Goal: Transaction & Acquisition: Purchase product/service

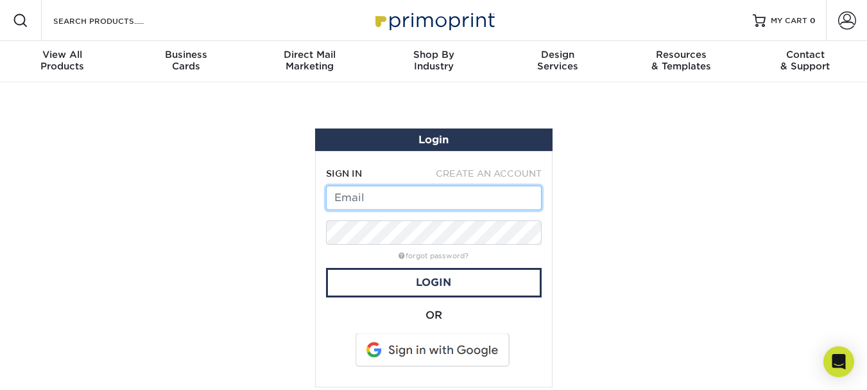
click at [355, 200] on input "text" at bounding box center [434, 197] width 216 height 24
type input "[EMAIL_ADDRESS][DOMAIN_NAME]"
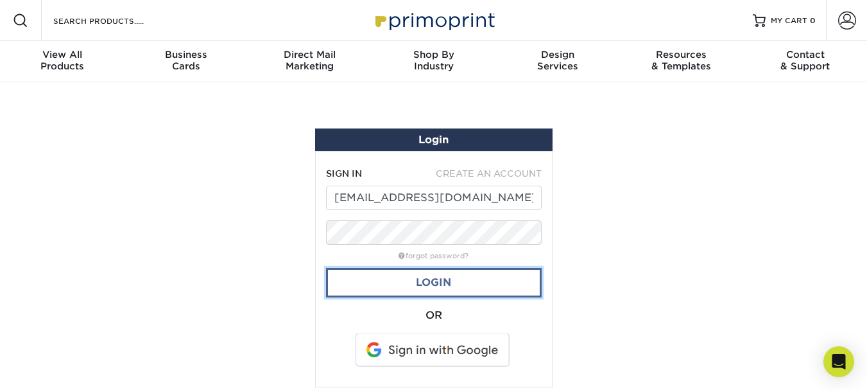
click at [438, 283] on link "Login" at bounding box center [434, 283] width 216 height 30
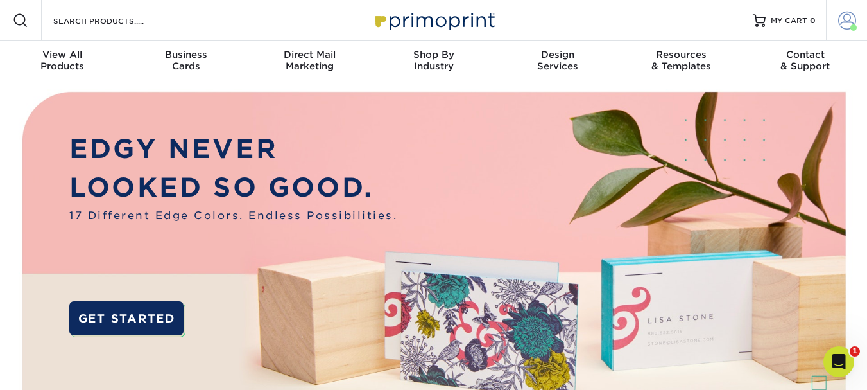
click at [841, 13] on span at bounding box center [847, 21] width 18 height 18
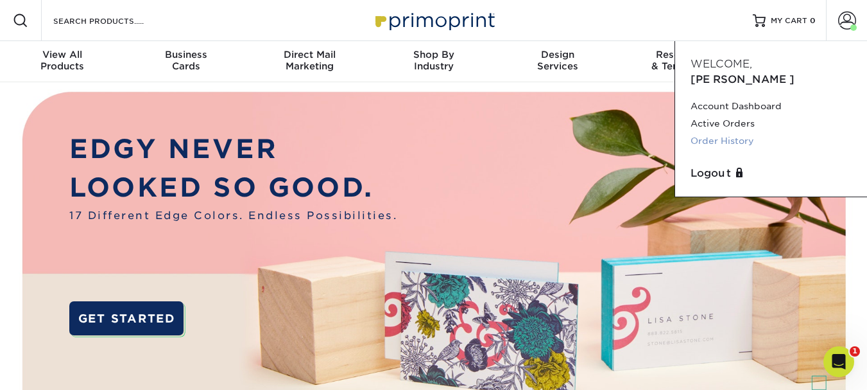
click at [744, 132] on link "Order History" at bounding box center [770, 140] width 161 height 17
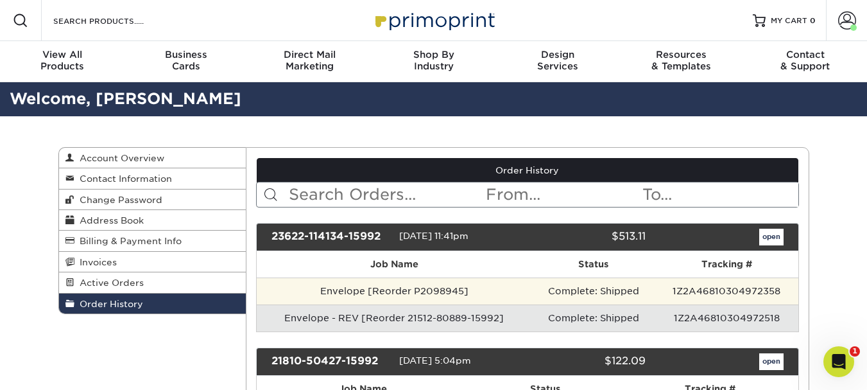
click at [385, 293] on td "Envelope [Reorder P2098945]" at bounding box center [394, 290] width 275 height 27
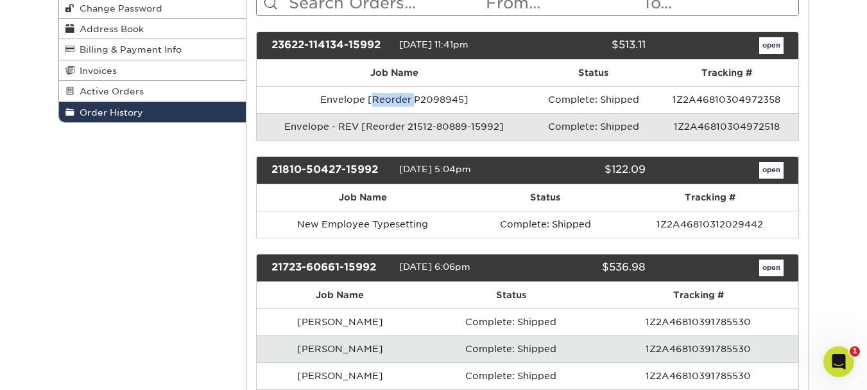
scroll to position [207, 0]
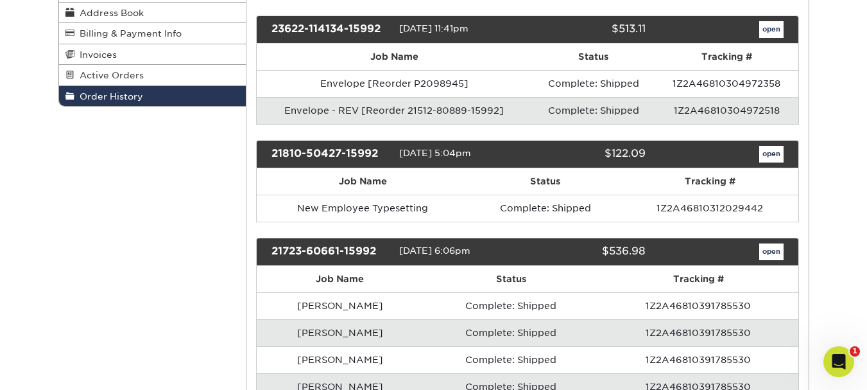
click at [784, 26] on div "open" at bounding box center [723, 29] width 137 height 17
click at [768, 26] on link "open" at bounding box center [771, 29] width 24 height 17
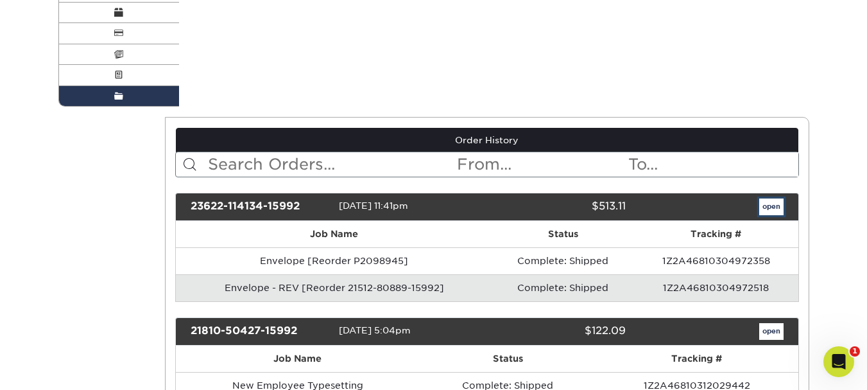
scroll to position [0, 0]
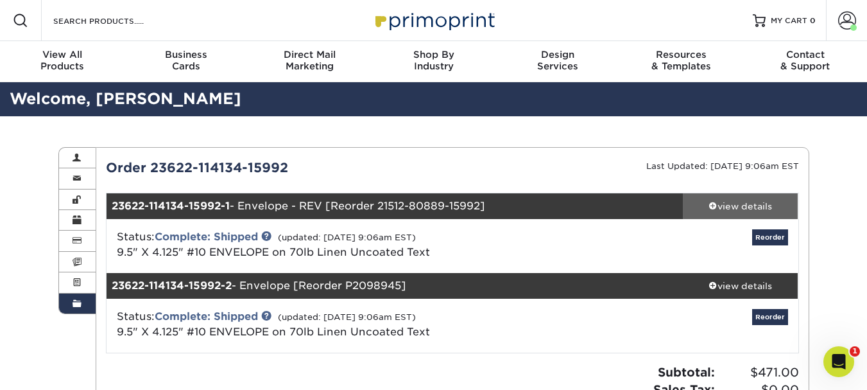
click at [715, 204] on div "view details" at bounding box center [741, 206] width 116 height 13
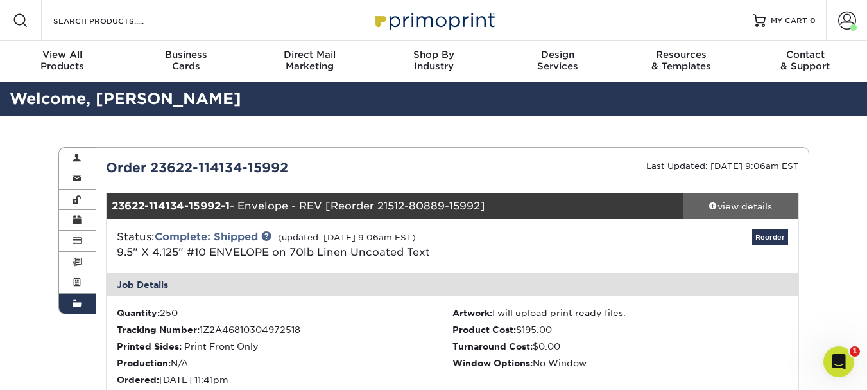
click at [715, 204] on div "view details" at bounding box center [741, 206] width 116 height 13
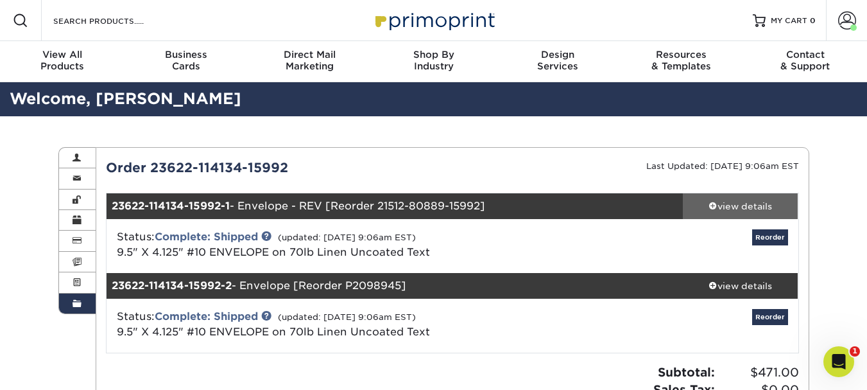
click at [711, 211] on div "view details" at bounding box center [741, 206] width 116 height 13
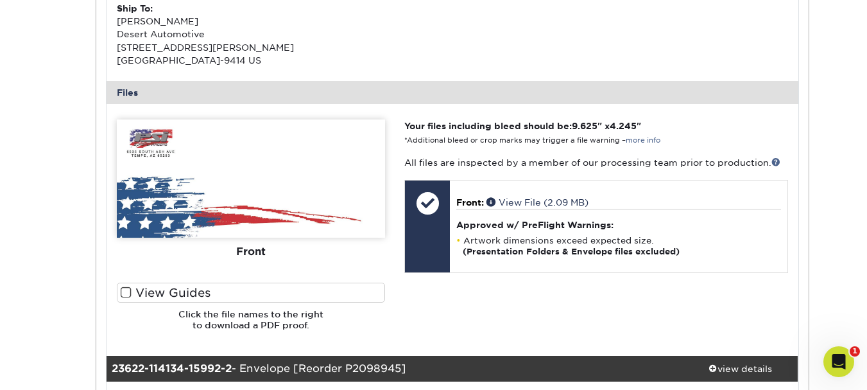
scroll to position [450, 0]
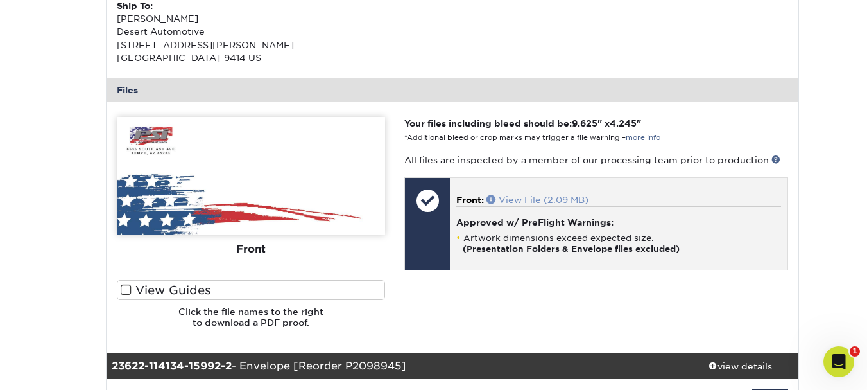
click at [493, 199] on span at bounding box center [492, 198] width 12 height 9
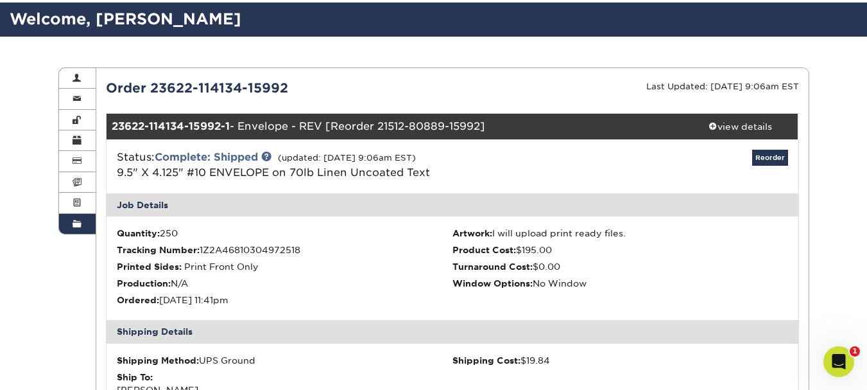
scroll to position [67, 0]
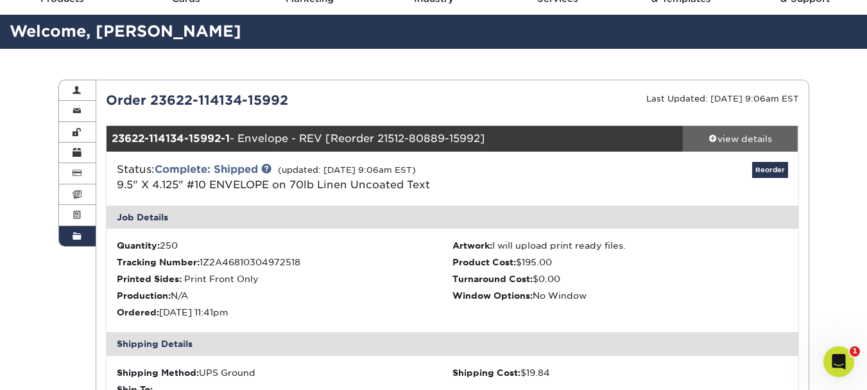
click at [714, 137] on span at bounding box center [712, 137] width 9 height 9
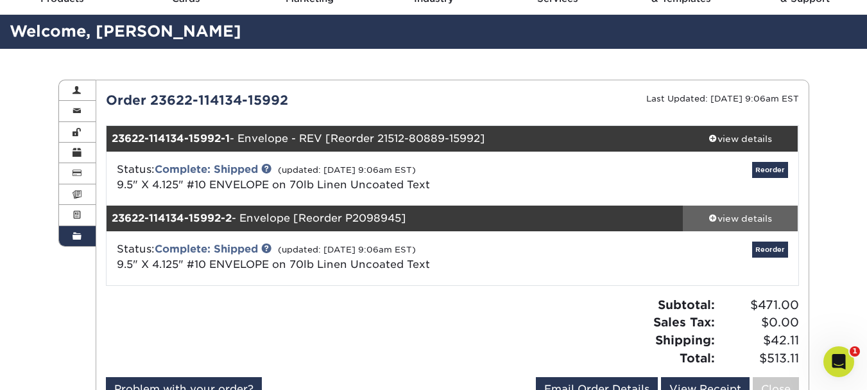
click at [712, 216] on span at bounding box center [712, 217] width 9 height 9
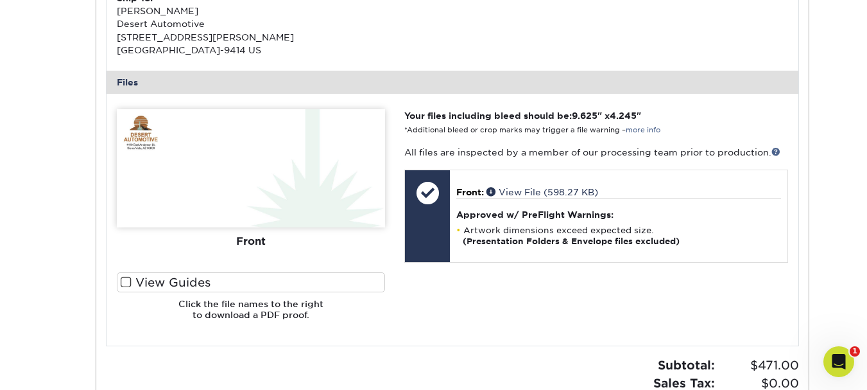
scroll to position [540, 0]
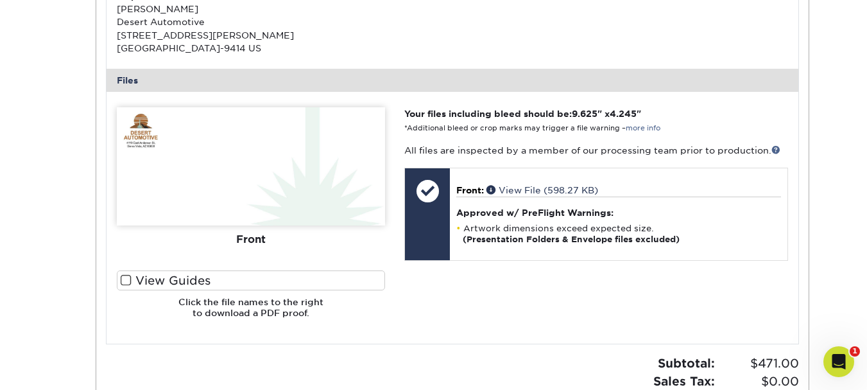
click at [234, 230] on div "Front" at bounding box center [251, 239] width 268 height 28
click at [301, 176] on img at bounding box center [251, 166] width 268 height 118
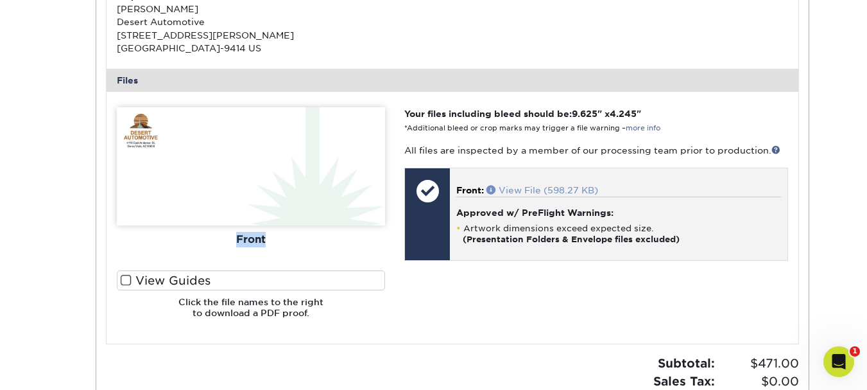
click at [491, 187] on span at bounding box center [492, 189] width 12 height 9
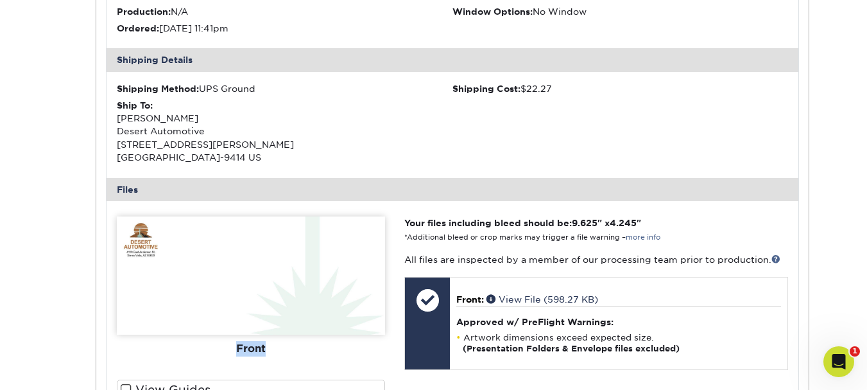
scroll to position [8, 0]
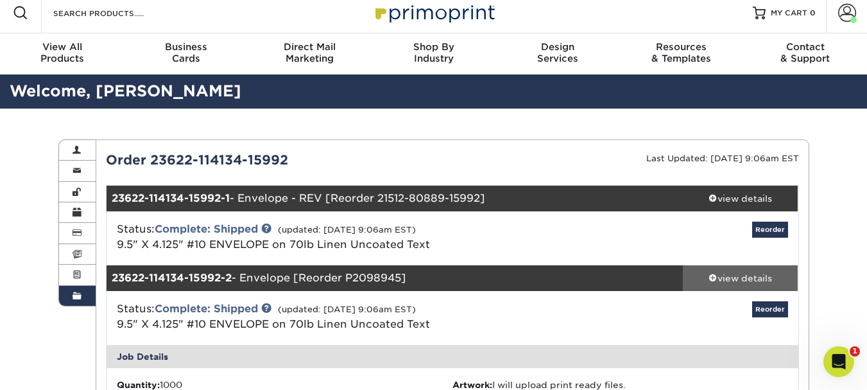
click at [710, 273] on span at bounding box center [712, 277] width 9 height 9
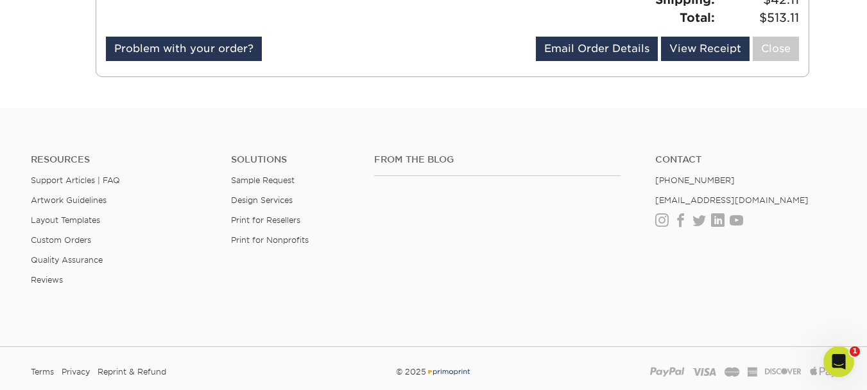
scroll to position [0, 0]
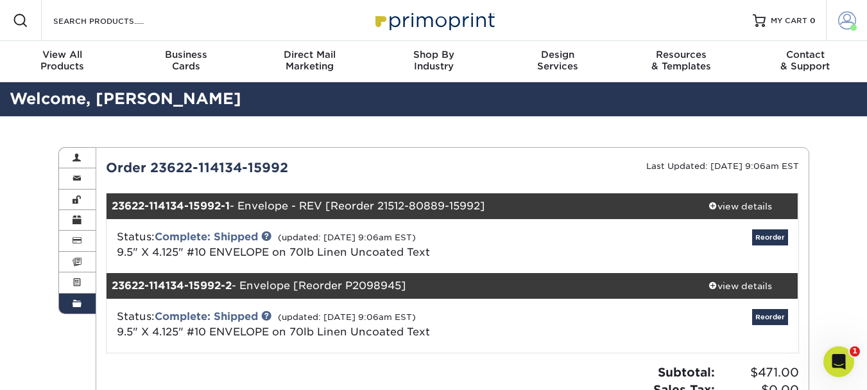
click at [844, 12] on span at bounding box center [847, 21] width 18 height 18
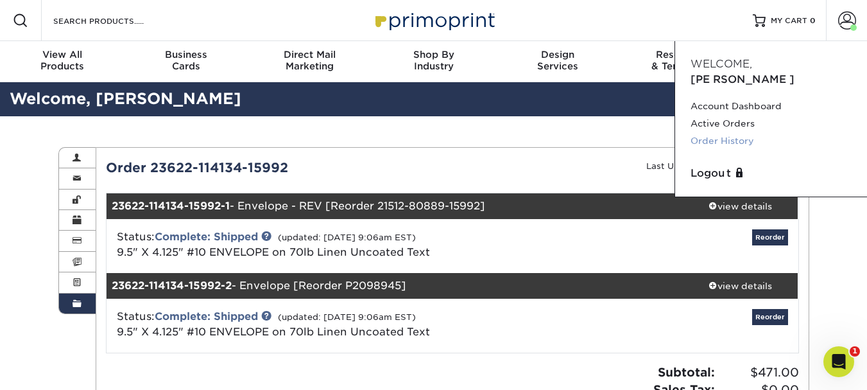
click at [748, 132] on link "Order History" at bounding box center [770, 140] width 161 height 17
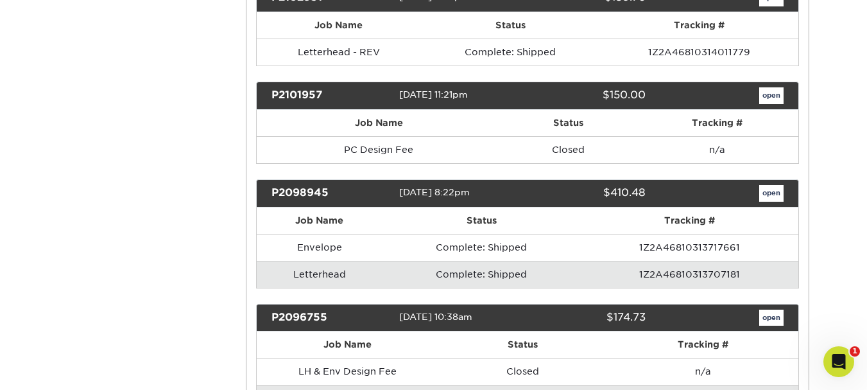
scroll to position [1948, 0]
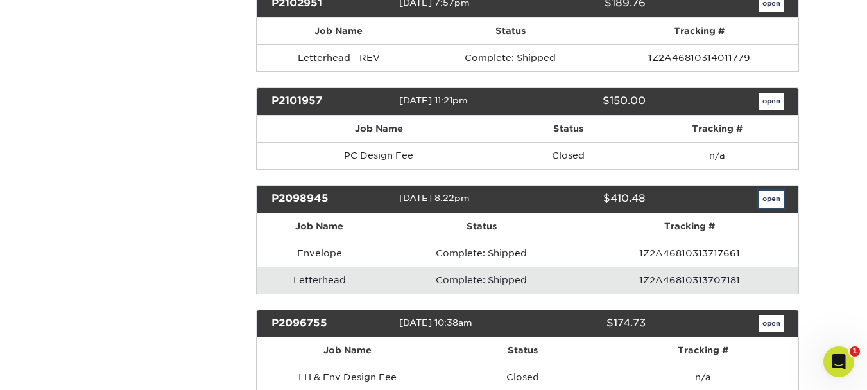
click at [767, 192] on link "open" at bounding box center [771, 199] width 24 height 17
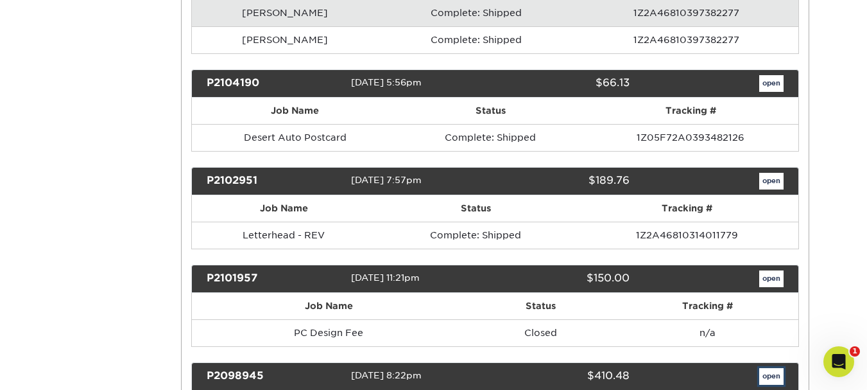
scroll to position [0, 0]
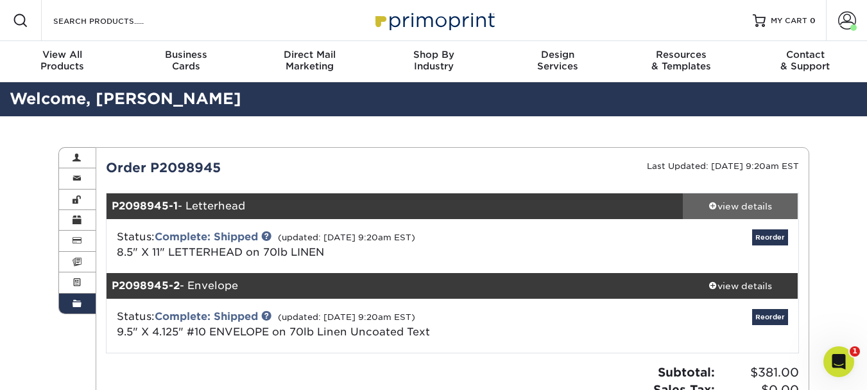
click at [716, 209] on div "view details" at bounding box center [741, 206] width 116 height 13
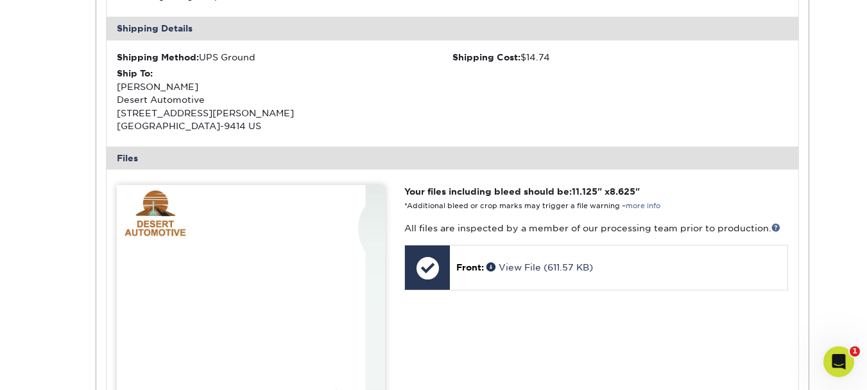
scroll to position [437, 0]
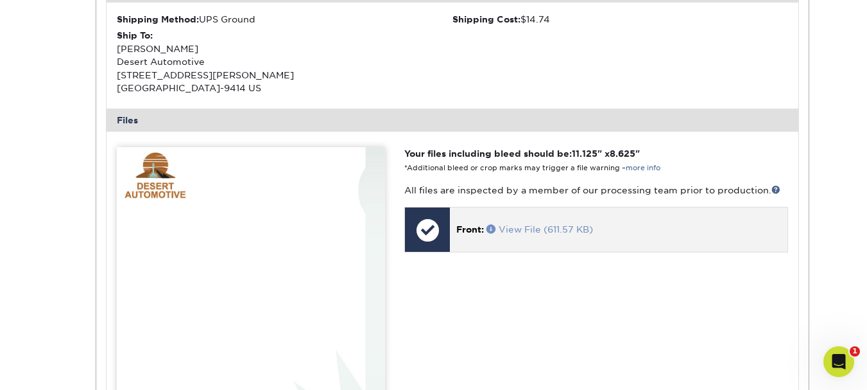
click at [490, 227] on span at bounding box center [492, 228] width 12 height 9
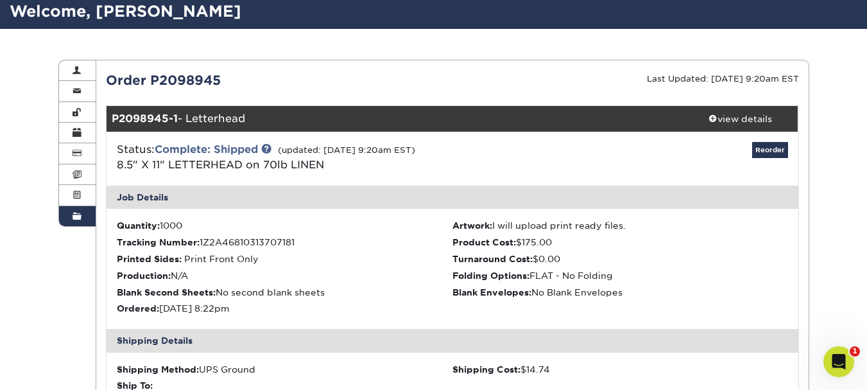
scroll to position [90, 0]
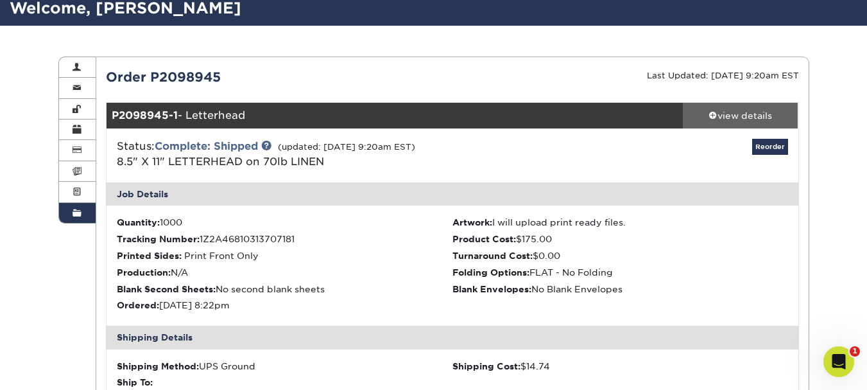
click at [714, 117] on span at bounding box center [712, 114] width 9 height 9
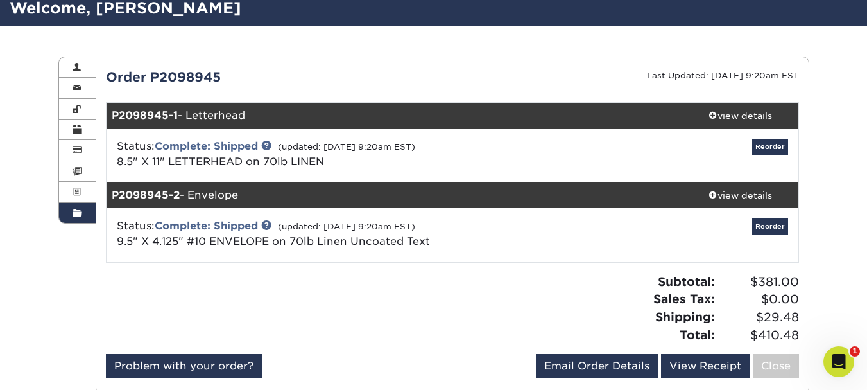
click at [570, 26] on div "Order History Account Overview Contact Information Change Password Address Book…" at bounding box center [434, 225] width 770 height 399
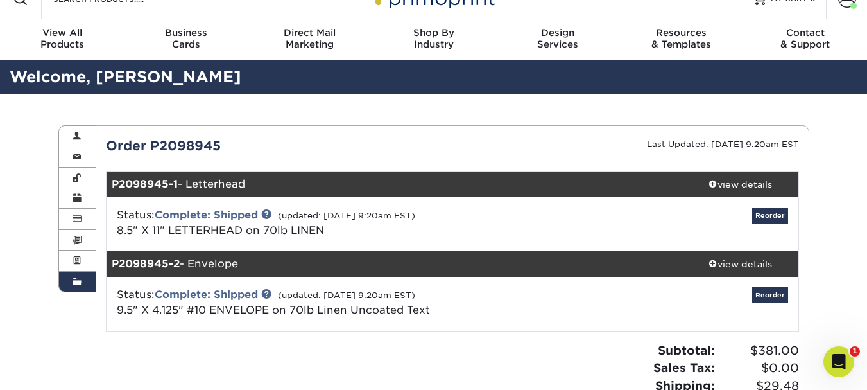
scroll to position [0, 0]
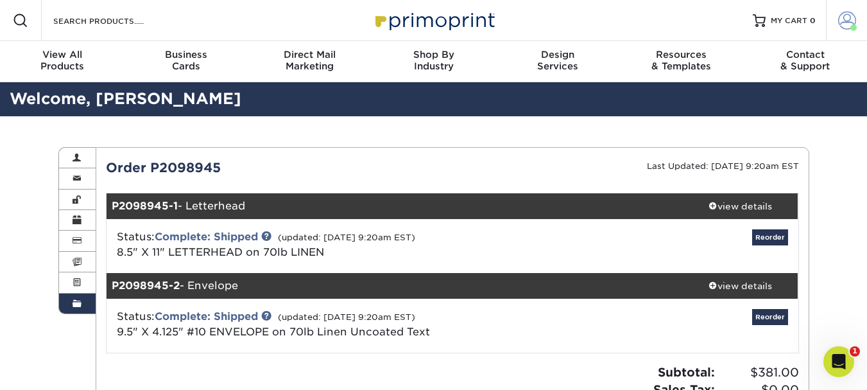
click at [846, 17] on span at bounding box center [847, 21] width 18 height 18
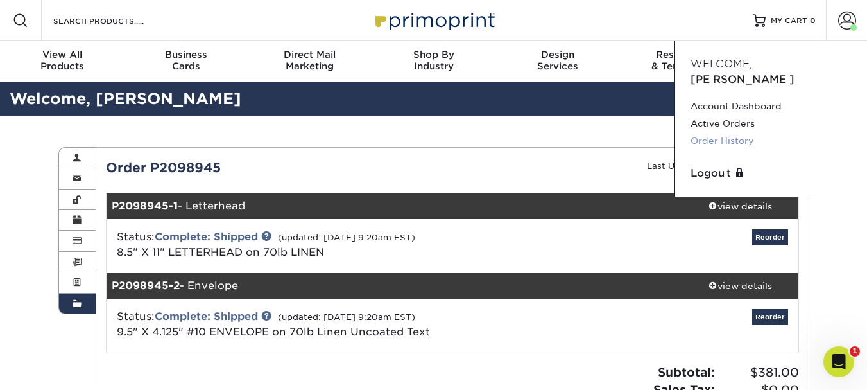
click at [741, 132] on link "Order History" at bounding box center [770, 140] width 161 height 17
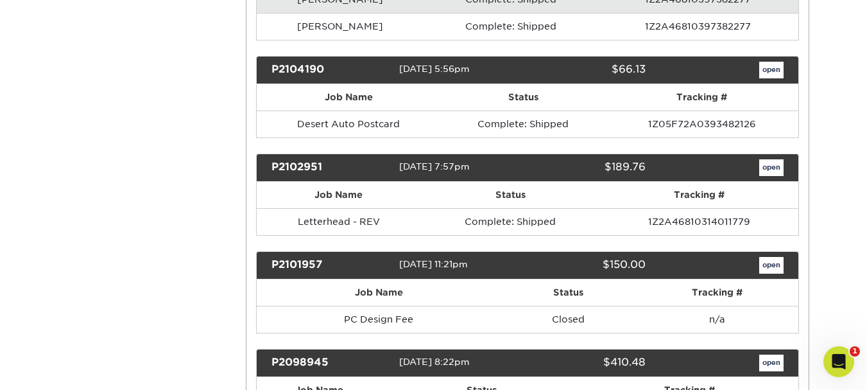
scroll to position [1773, 0]
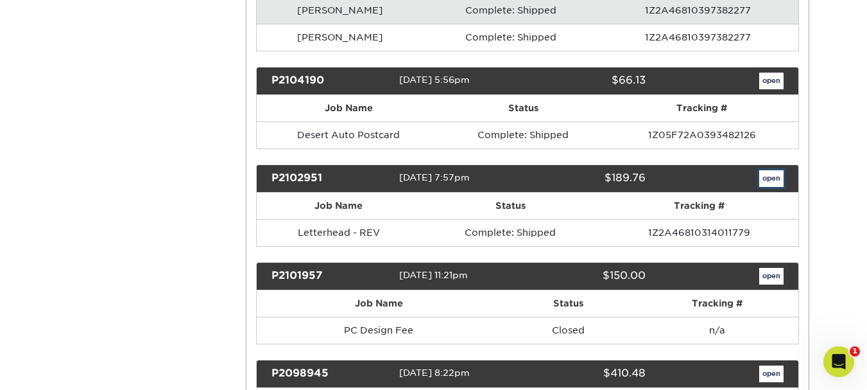
click at [773, 182] on link "open" at bounding box center [771, 178] width 24 height 17
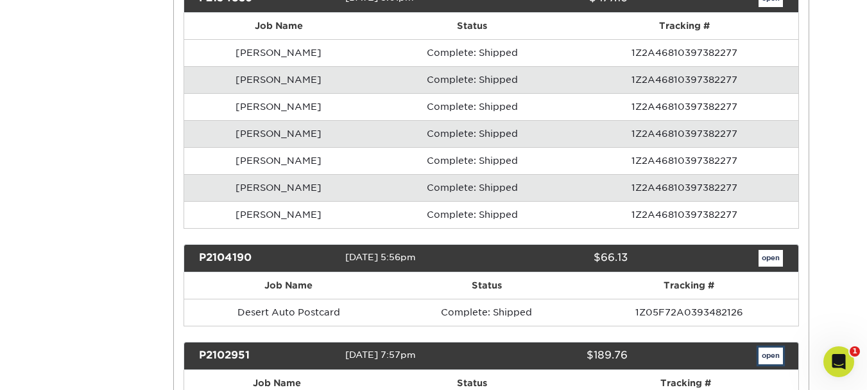
scroll to position [0, 0]
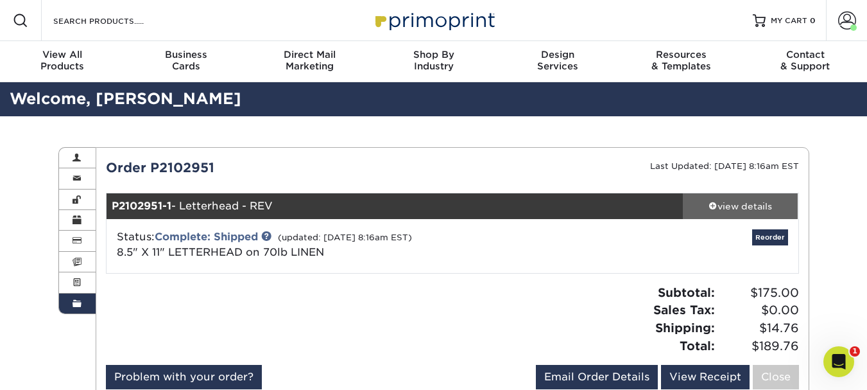
click at [715, 206] on span at bounding box center [712, 205] width 9 height 9
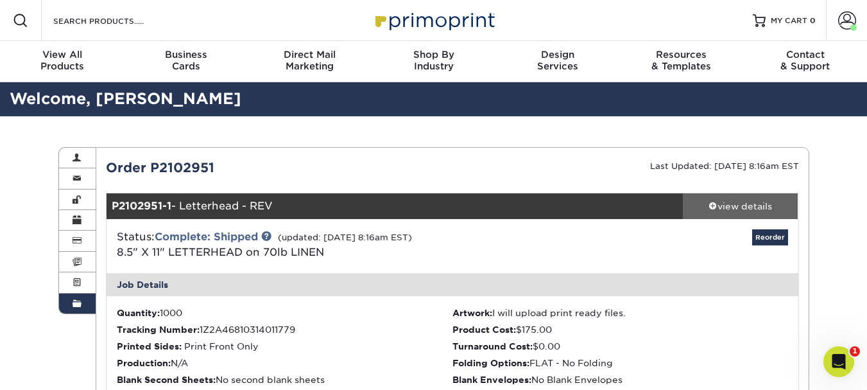
click at [714, 202] on span at bounding box center [712, 205] width 9 height 9
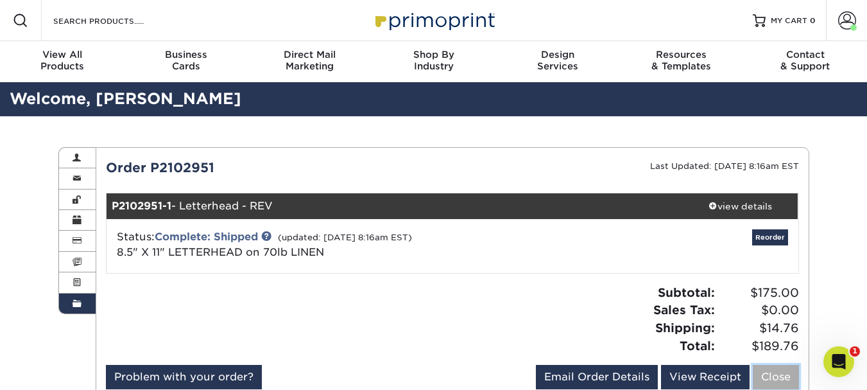
click at [775, 376] on link "Close" at bounding box center [776, 376] width 46 height 24
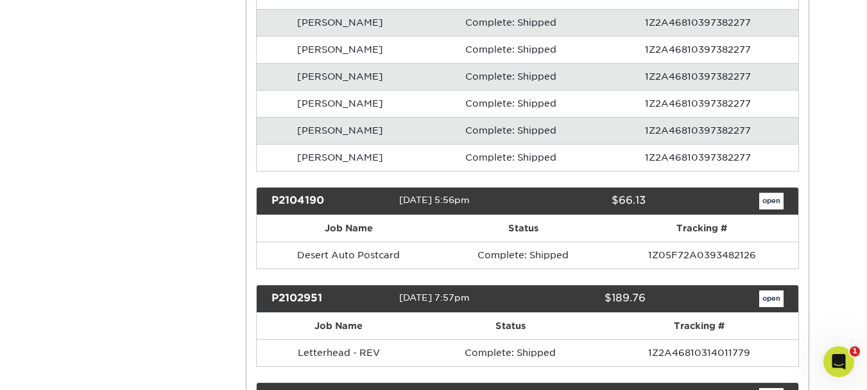
scroll to position [1648, 0]
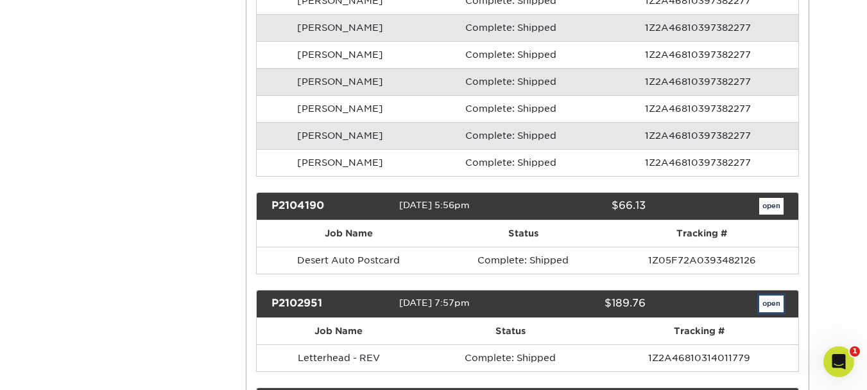
click at [772, 296] on link "open" at bounding box center [771, 303] width 24 height 17
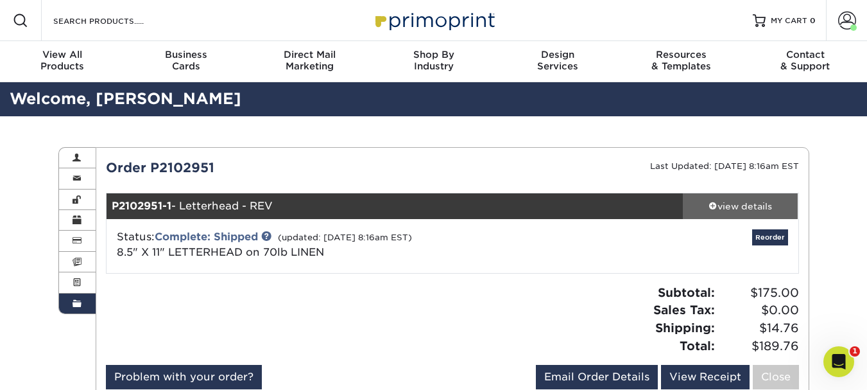
click at [715, 203] on span at bounding box center [712, 205] width 9 height 9
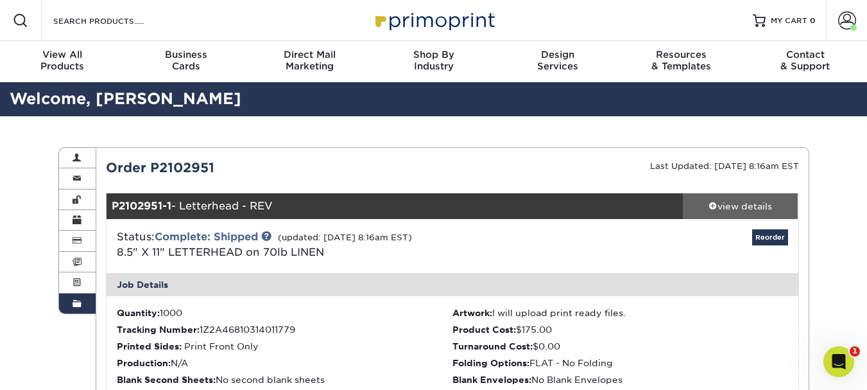
click at [719, 209] on div "view details" at bounding box center [741, 206] width 116 height 13
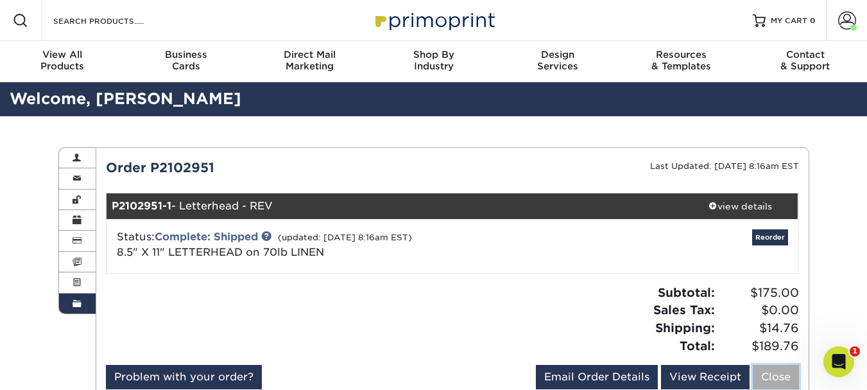
click at [776, 371] on link "Close" at bounding box center [776, 376] width 46 height 24
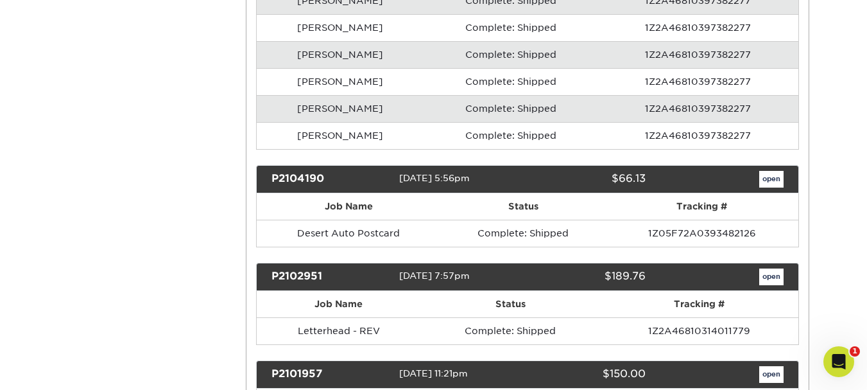
scroll to position [1653, 0]
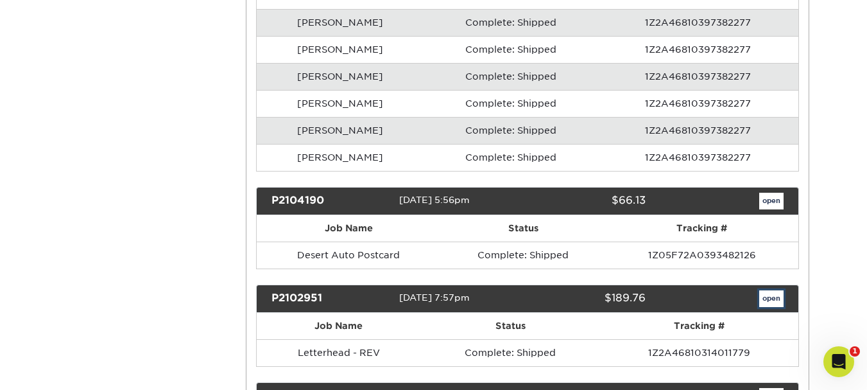
click at [775, 296] on link "open" at bounding box center [771, 298] width 24 height 17
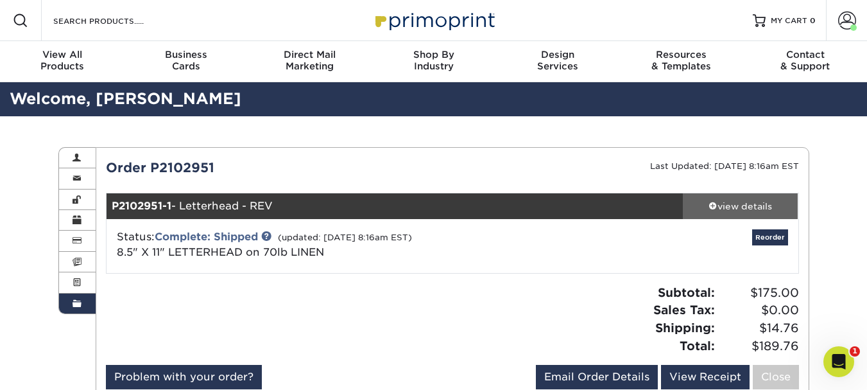
click at [737, 203] on div "view details" at bounding box center [741, 206] width 116 height 13
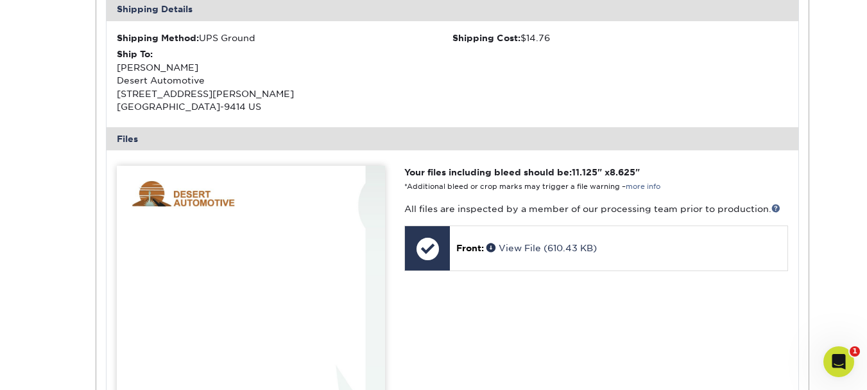
scroll to position [421, 0]
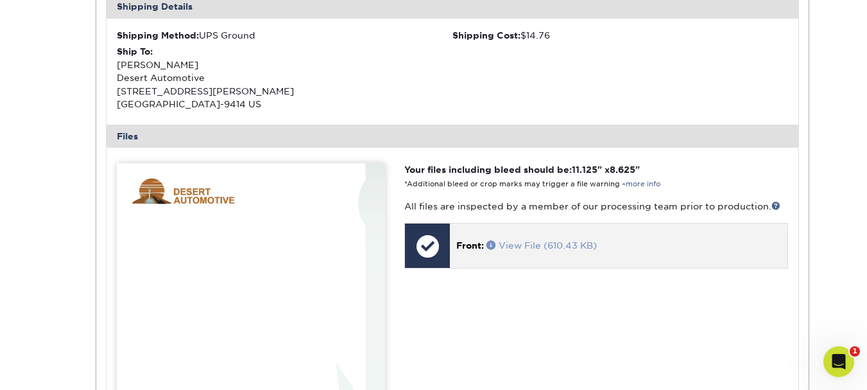
click at [488, 244] on span at bounding box center [492, 244] width 12 height 9
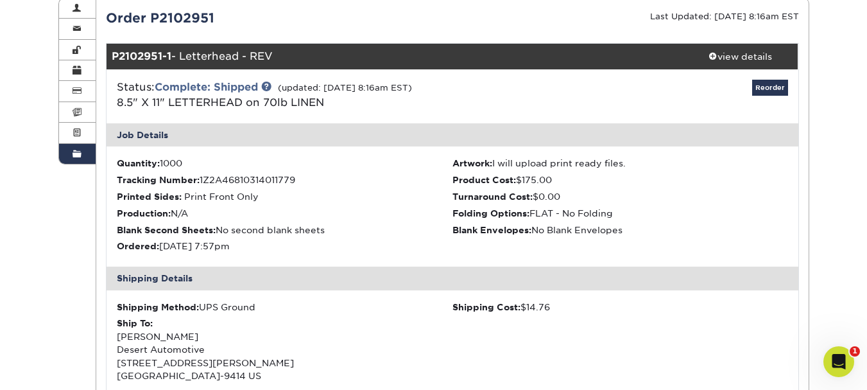
scroll to position [141, 0]
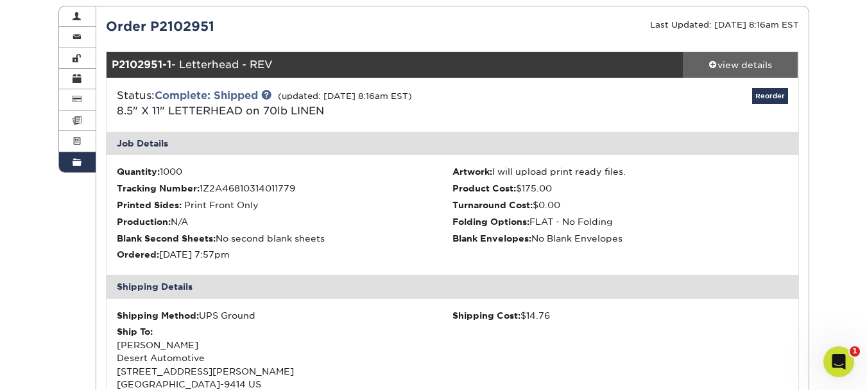
click at [709, 66] on span at bounding box center [712, 64] width 9 height 9
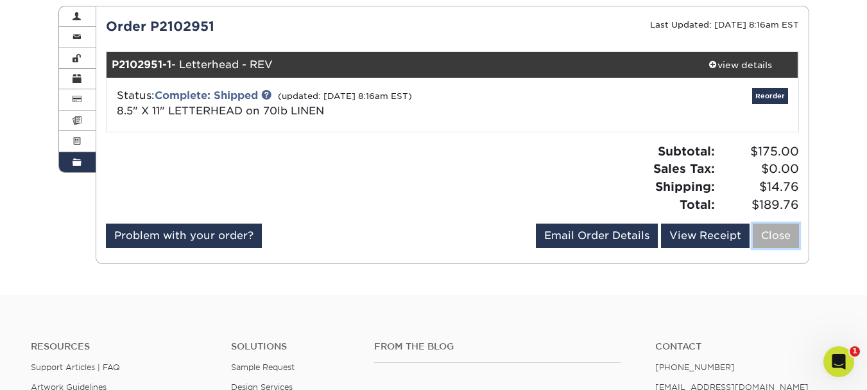
click at [791, 242] on link "Close" at bounding box center [776, 235] width 46 height 24
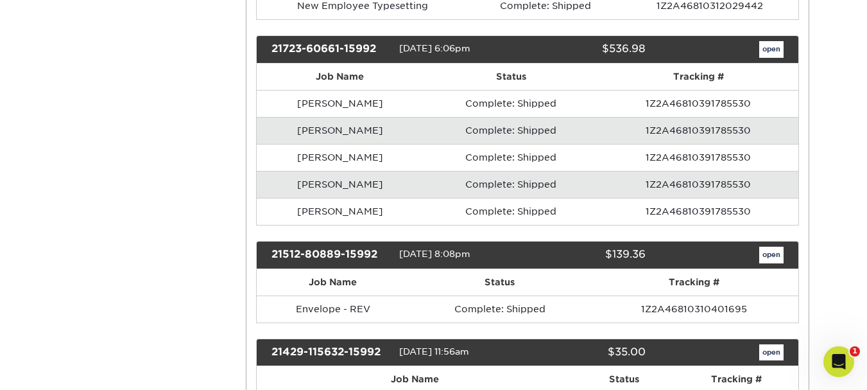
scroll to position [404, 0]
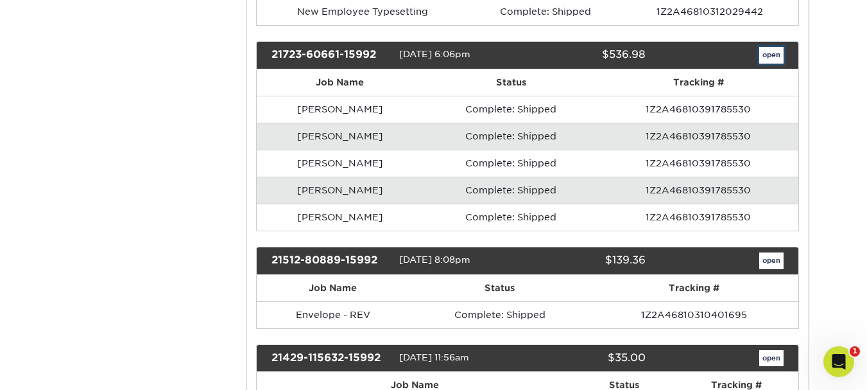
click at [768, 55] on link "open" at bounding box center [771, 55] width 24 height 17
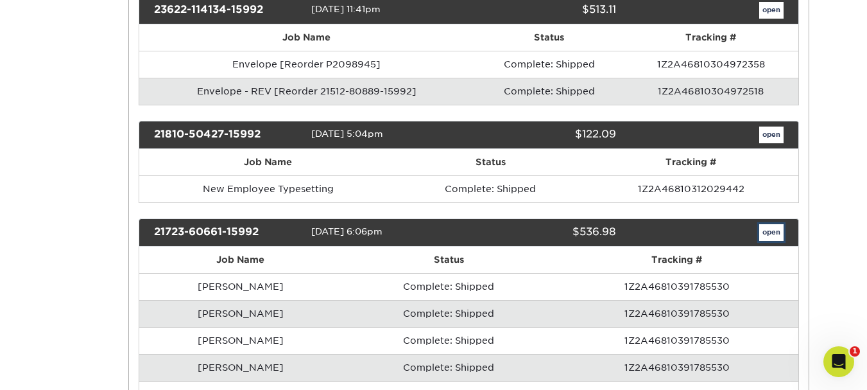
scroll to position [0, 0]
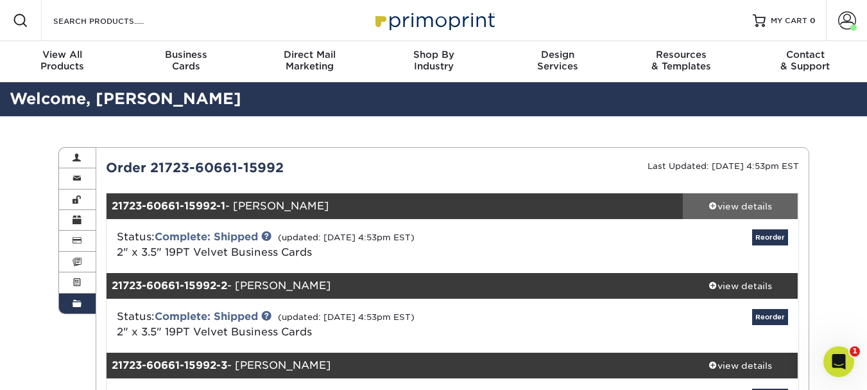
click at [711, 205] on span at bounding box center [712, 205] width 9 height 9
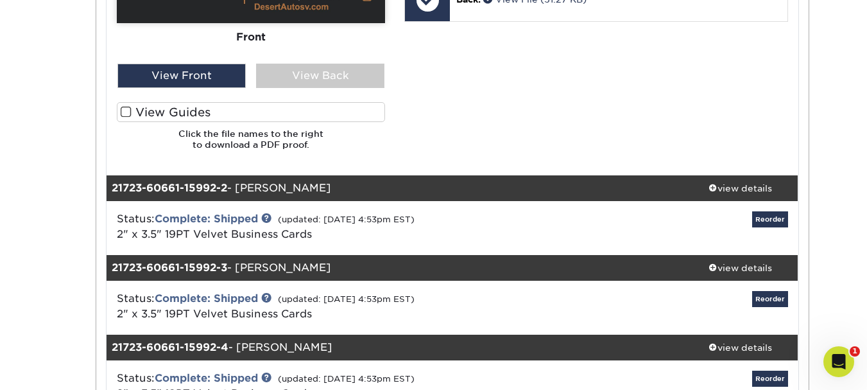
scroll to position [689, 0]
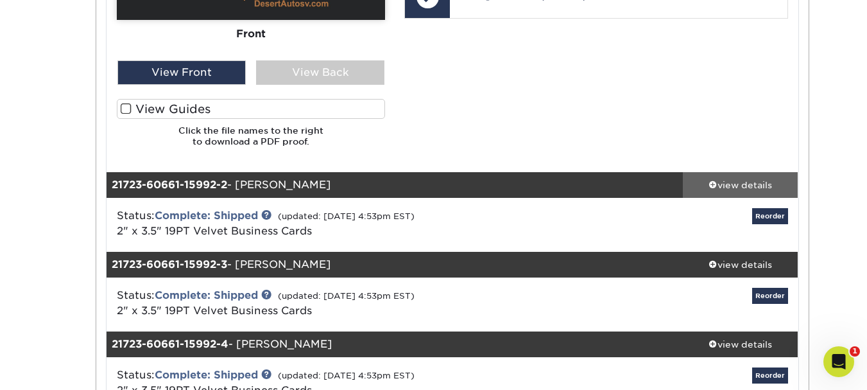
click at [714, 180] on span at bounding box center [712, 184] width 9 height 9
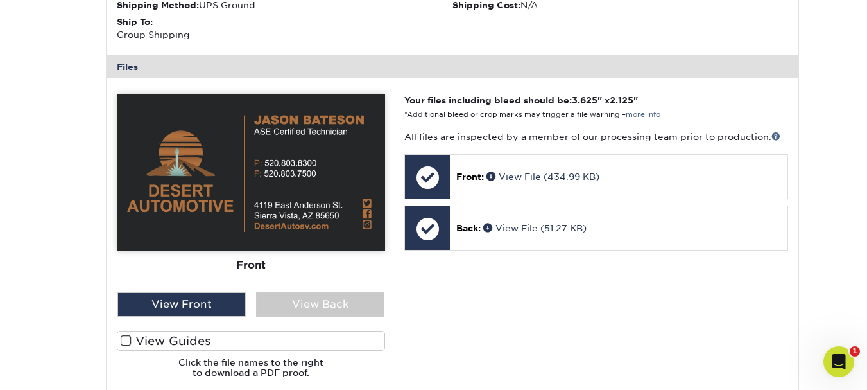
scroll to position [1093, 0]
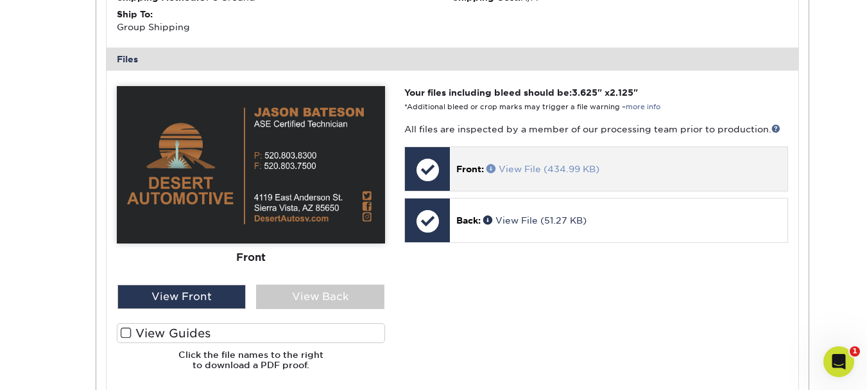
click at [493, 171] on span at bounding box center [492, 168] width 12 height 9
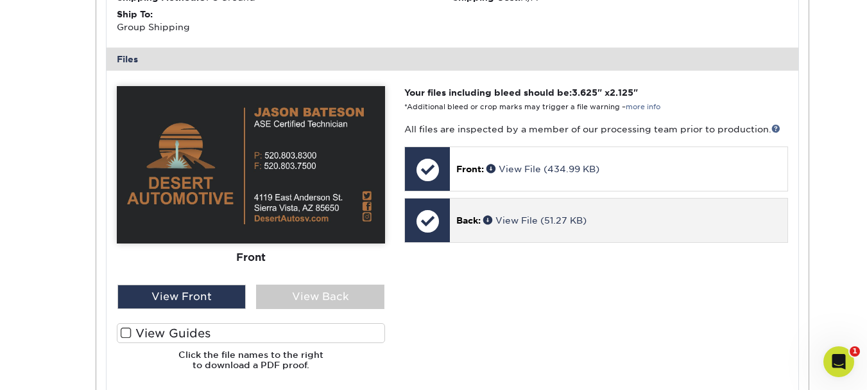
click at [512, 214] on p "Back: View File (51.27 KB)" at bounding box center [618, 220] width 324 height 13
click at [486, 218] on span at bounding box center [489, 219] width 12 height 9
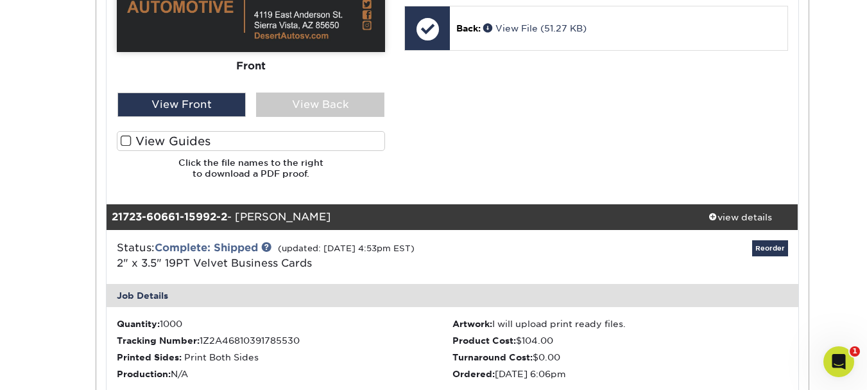
scroll to position [665, 0]
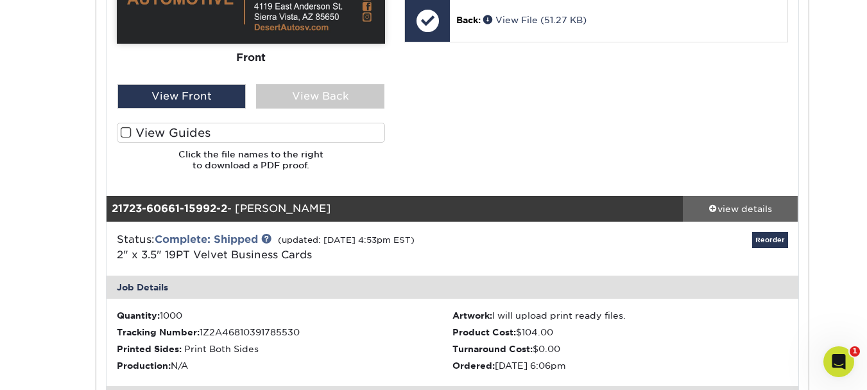
click at [711, 208] on span at bounding box center [712, 207] width 9 height 9
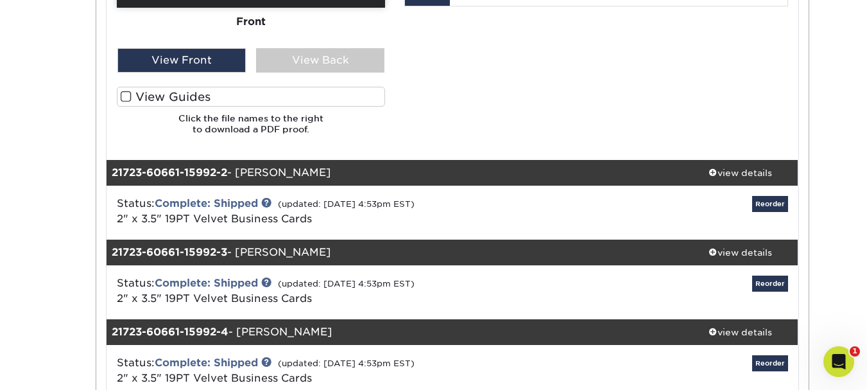
scroll to position [698, 0]
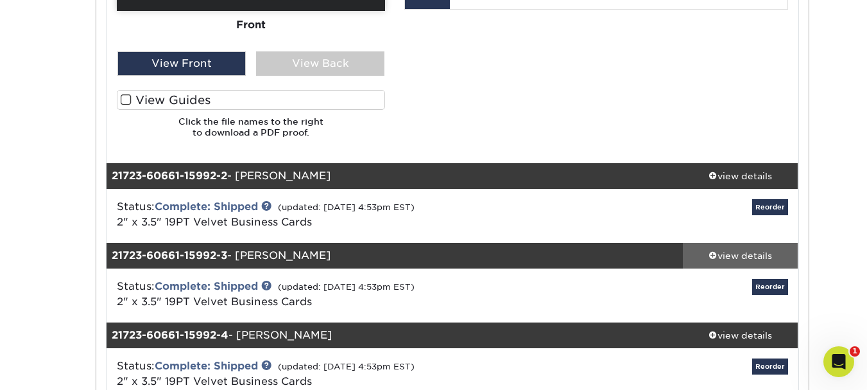
click at [715, 252] on div "view details" at bounding box center [741, 255] width 116 height 13
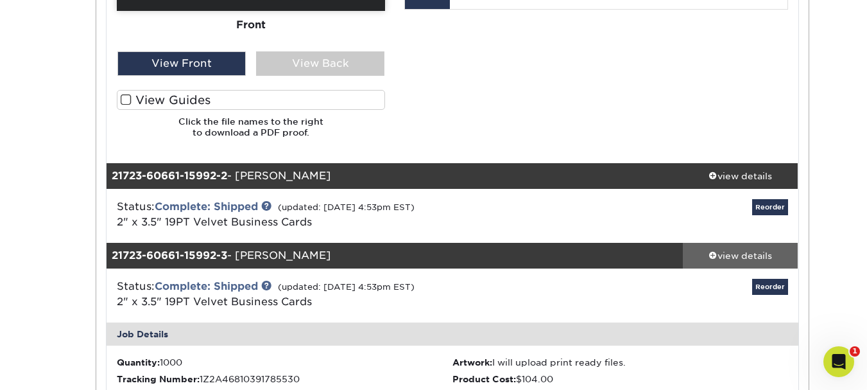
click at [712, 257] on span at bounding box center [712, 254] width 9 height 9
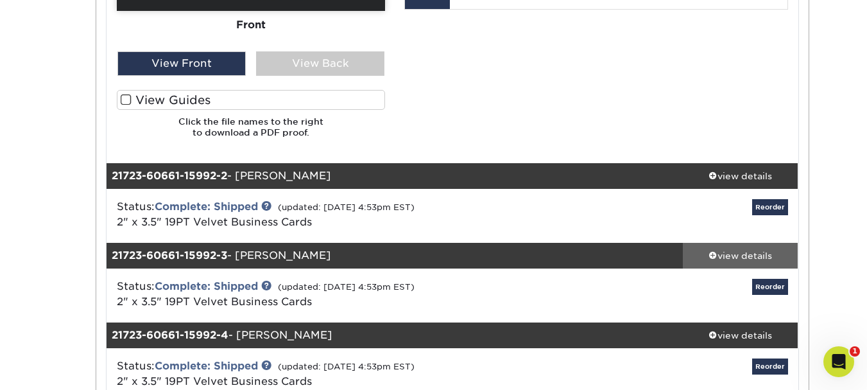
click at [712, 257] on span at bounding box center [712, 254] width 9 height 9
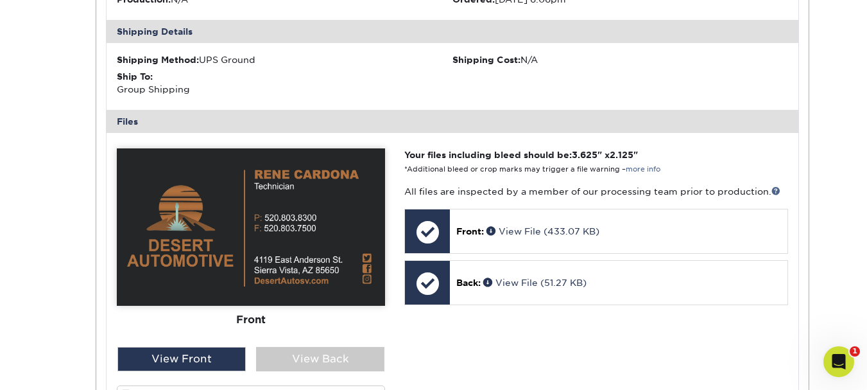
scroll to position [1201, 0]
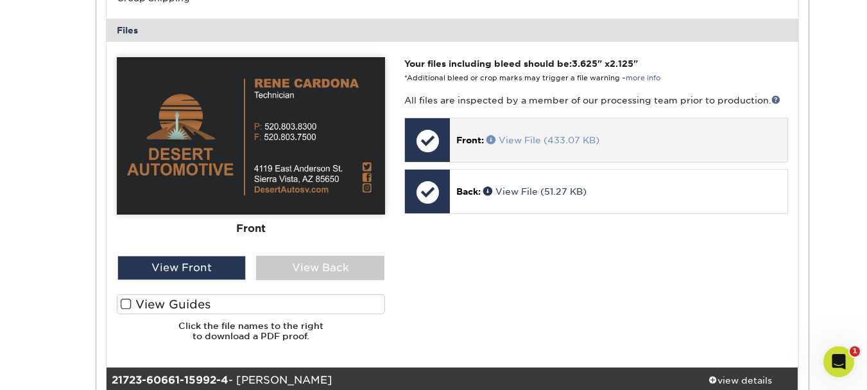
click at [492, 141] on span at bounding box center [492, 139] width 12 height 9
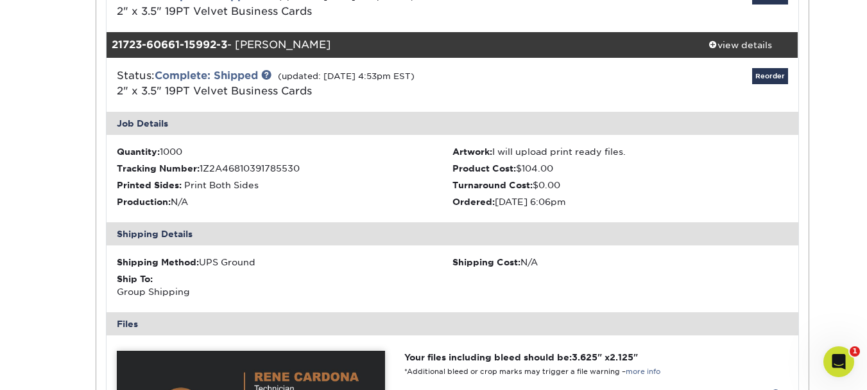
scroll to position [904, 0]
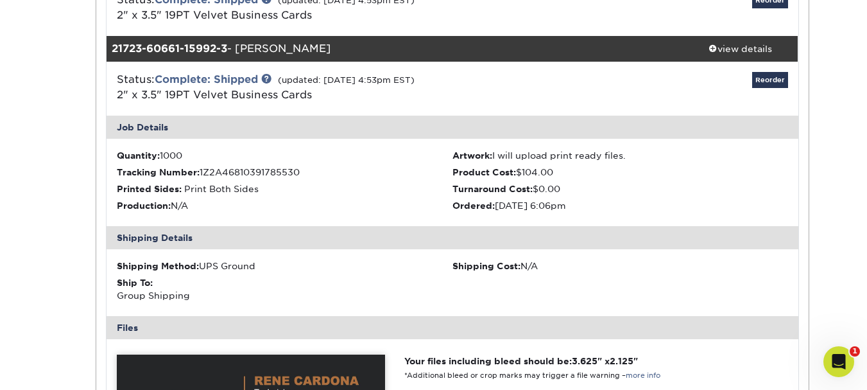
click at [863, 189] on div "Order History Account Overview Contact Information Change Password Address Book…" at bounding box center [433, 99] width 867 height 1774
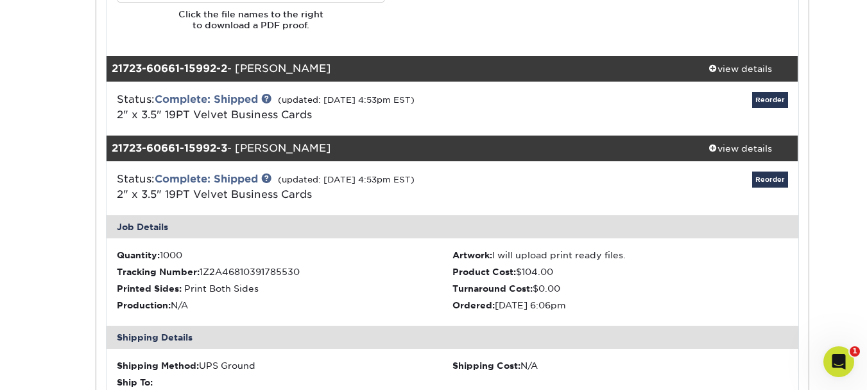
scroll to position [844, 0]
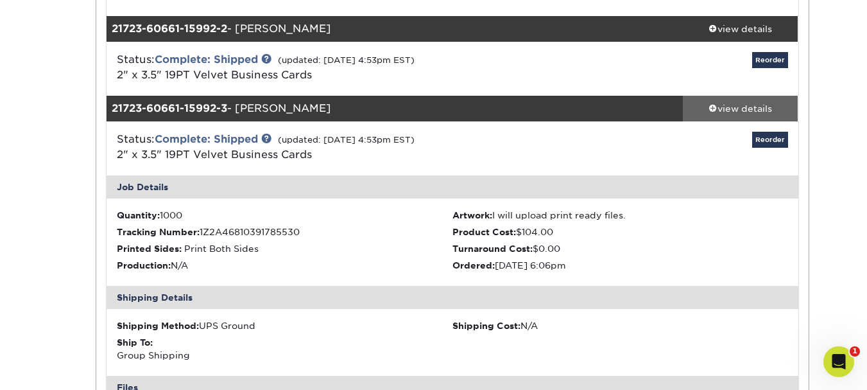
click at [707, 100] on link "view details" at bounding box center [741, 109] width 116 height 26
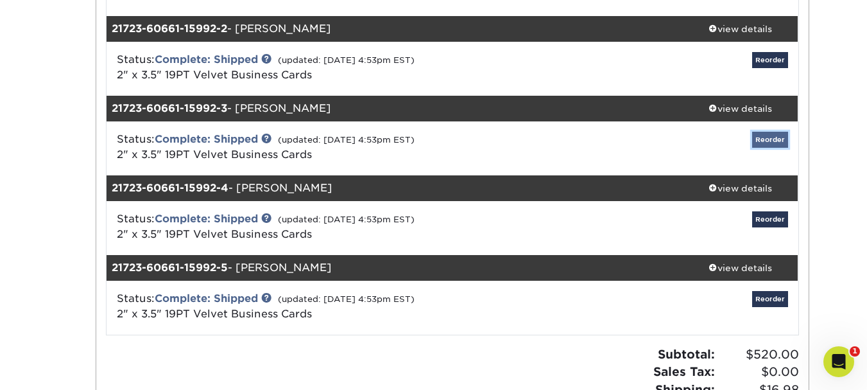
click at [766, 138] on link "Reorder" at bounding box center [770, 140] width 36 height 16
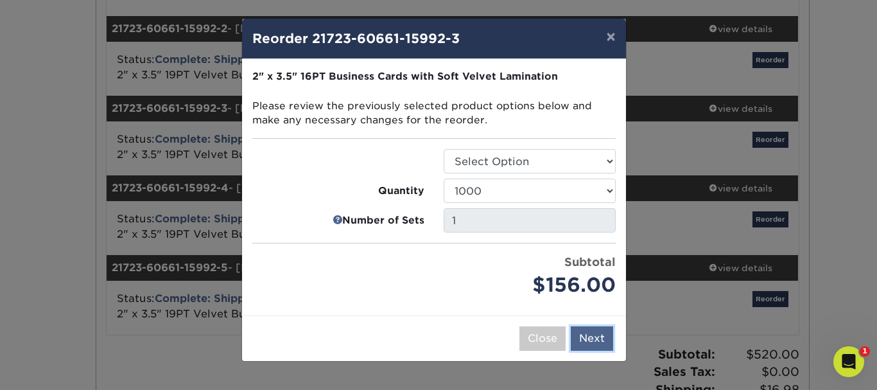
click at [587, 339] on button "Next" at bounding box center [591, 338] width 42 height 24
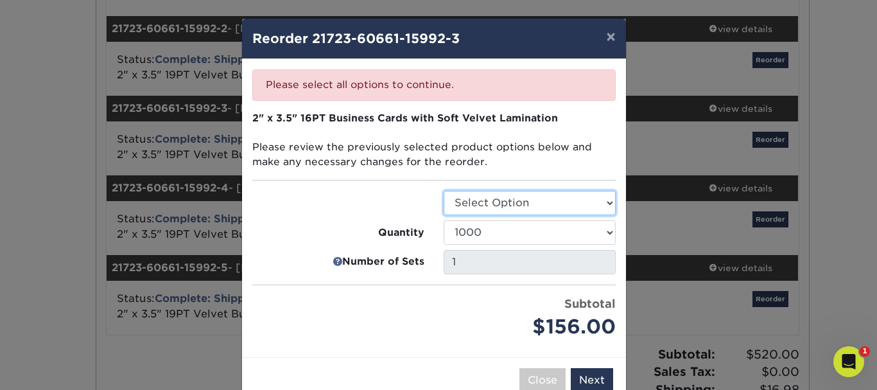
click at [604, 193] on select "Select Option Business Cards" at bounding box center [529, 203] width 172 height 24
select select "3b5148f1-0588-4f88-a218-97bcfdce65c1"
click at [443, 191] on select "Select Option Business Cards" at bounding box center [529, 203] width 172 height 24
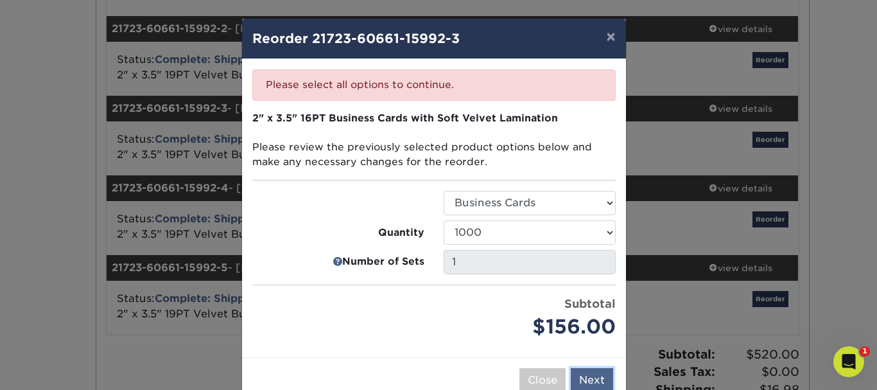
click at [591, 381] on button "Next" at bounding box center [591, 380] width 42 height 24
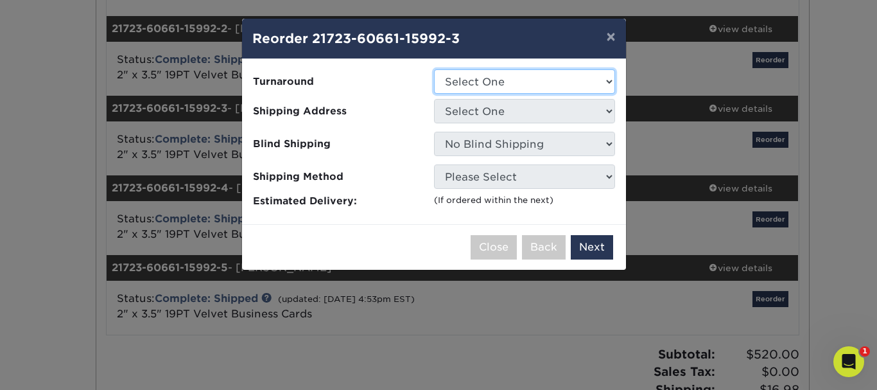
click at [588, 84] on select "Select One 2-4 Business Days" at bounding box center [524, 81] width 181 height 24
select select "fff926d9-f0e8-4ba2-b08d-9f4fa71c5550"
click at [434, 69] on select "Select One 2-4 Business Days" at bounding box center [524, 81] width 181 height 24
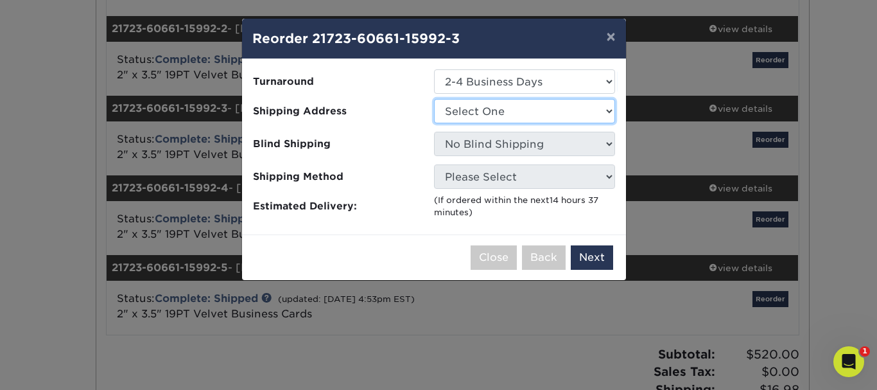
click at [592, 104] on select "Select One 4119 East Anderson St." at bounding box center [524, 111] width 181 height 24
select select "77475"
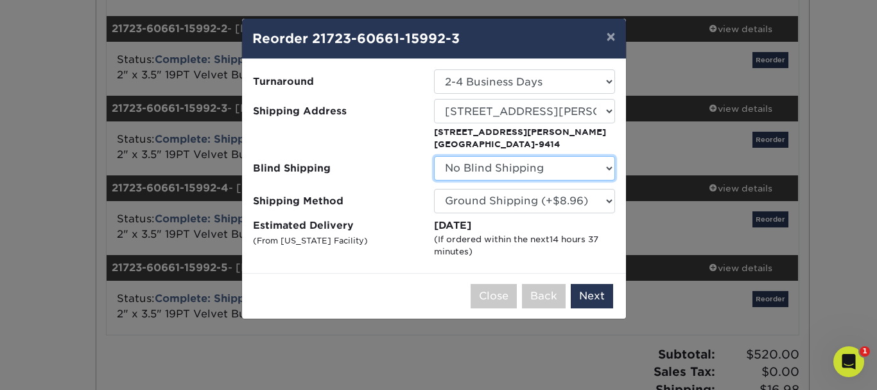
click at [562, 178] on select "No Blind Shipping 4119 East Anderson St." at bounding box center [524, 168] width 181 height 24
click at [567, 162] on select "No Blind Shipping 4119 East Anderson St." at bounding box center [524, 168] width 181 height 24
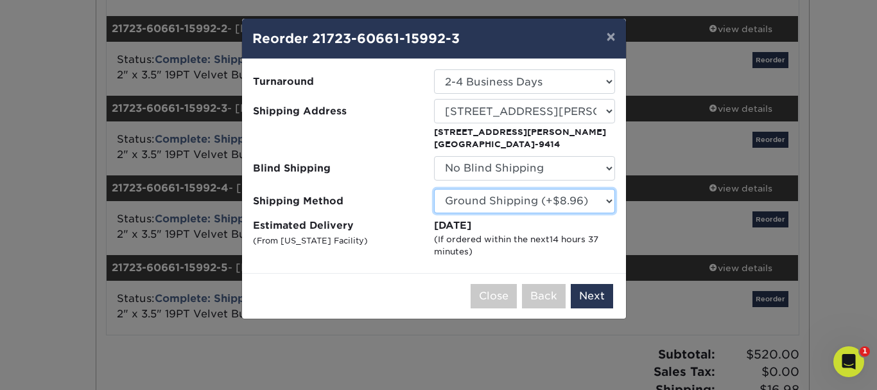
click at [607, 203] on select "Please Select Ground Shipping (+$8.96) 3 Day Shipping Service (+$18.69) 2 Day A…" at bounding box center [524, 201] width 181 height 24
click at [620, 200] on li "Shipping Method Please Select Ground Shipping (+$8.96) 3 Day Shipping Service (…" at bounding box center [434, 201] width 382 height 24
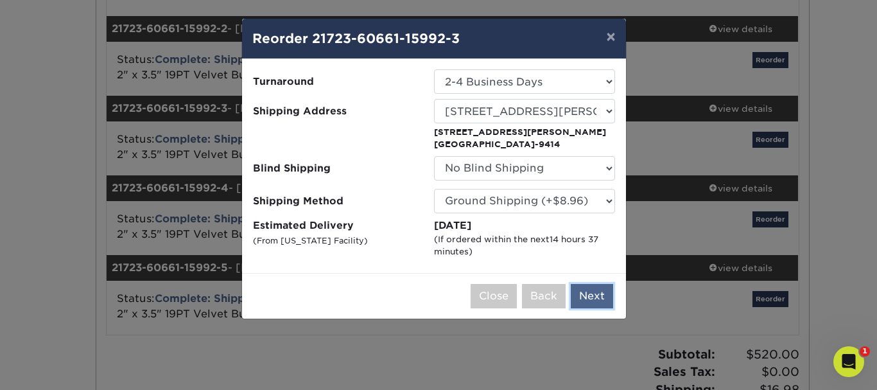
click at [579, 305] on button "Next" at bounding box center [591, 296] width 42 height 24
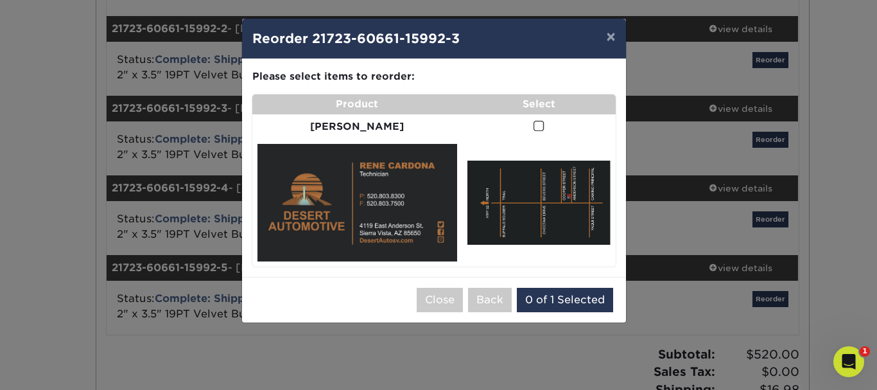
click at [535, 125] on span at bounding box center [538, 126] width 11 height 12
click at [0, 0] on input "checkbox" at bounding box center [0, 0] width 0 height 0
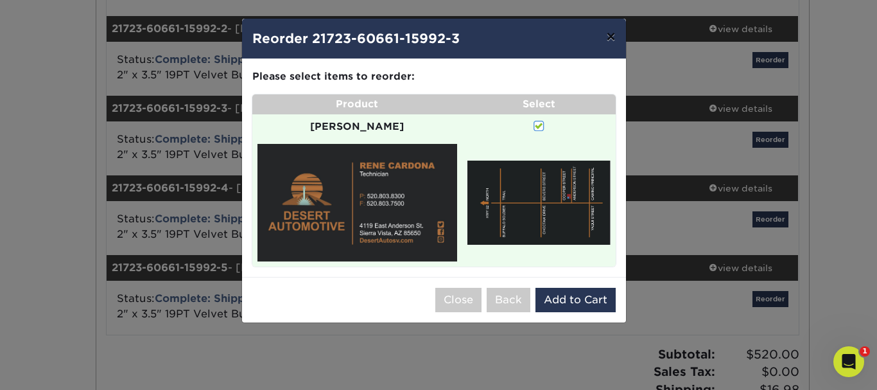
click at [614, 33] on button "×" at bounding box center [610, 37] width 30 height 36
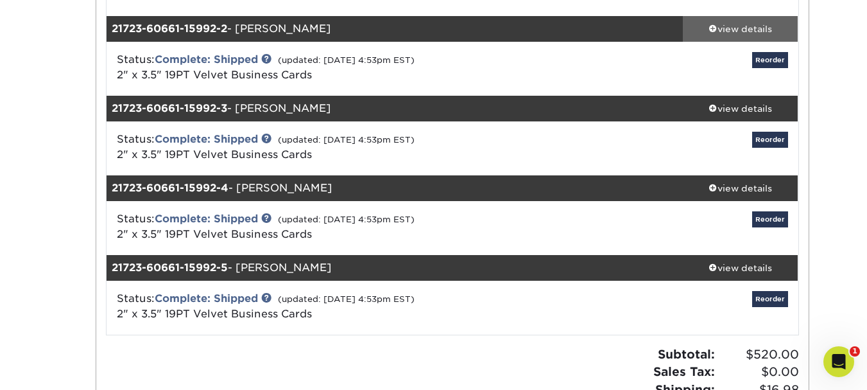
click at [707, 22] on div "view details" at bounding box center [741, 28] width 116 height 13
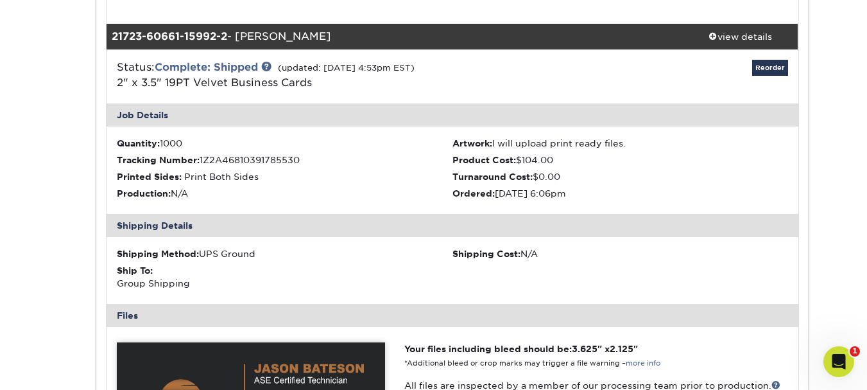
scroll to position [832, 0]
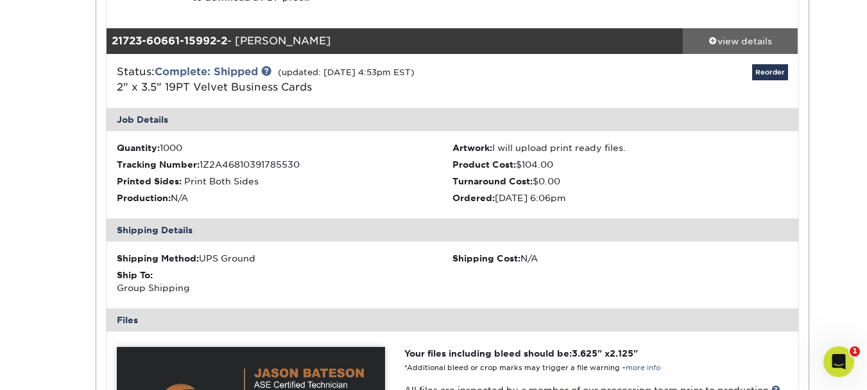
click at [710, 40] on span at bounding box center [712, 40] width 9 height 9
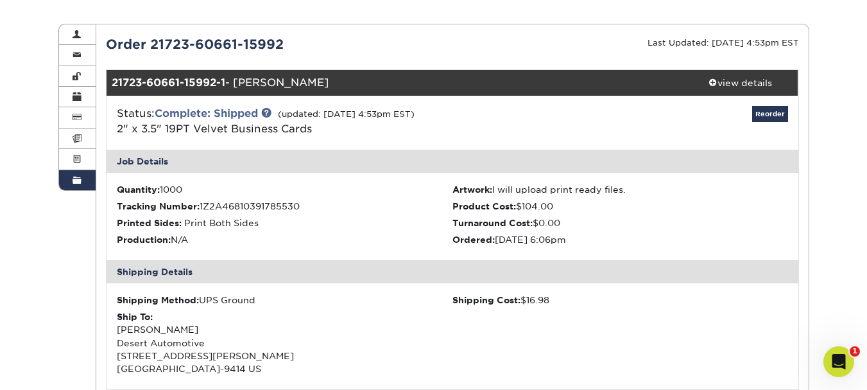
scroll to position [120, 0]
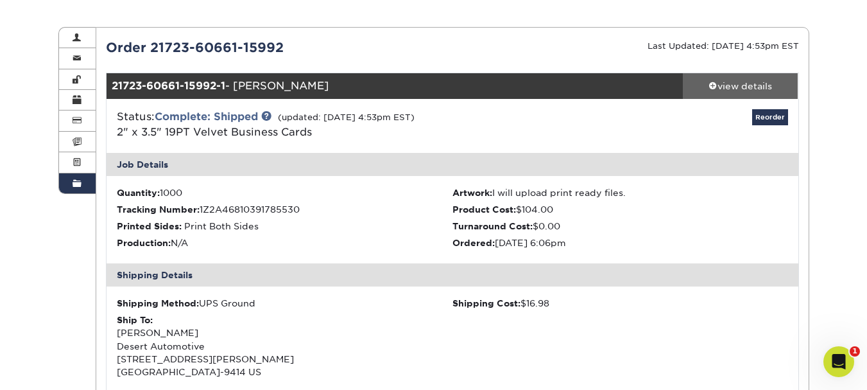
click at [713, 83] on span at bounding box center [712, 85] width 9 height 9
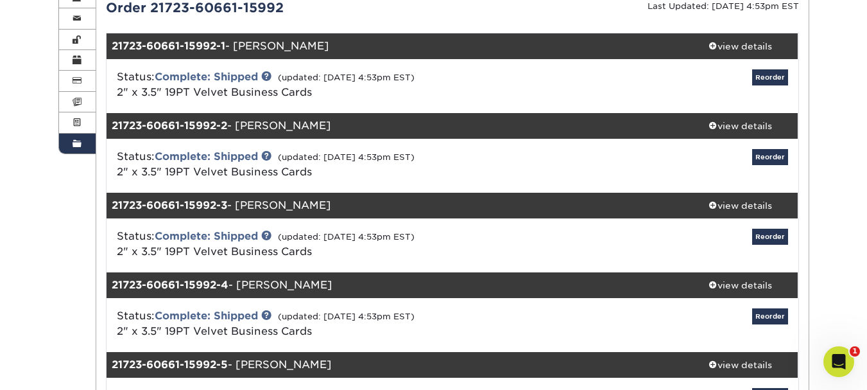
scroll to position [162, 0]
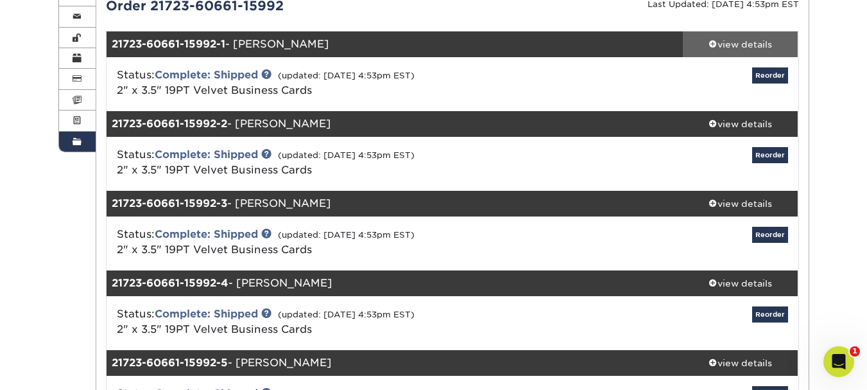
click at [714, 47] on span at bounding box center [712, 43] width 9 height 9
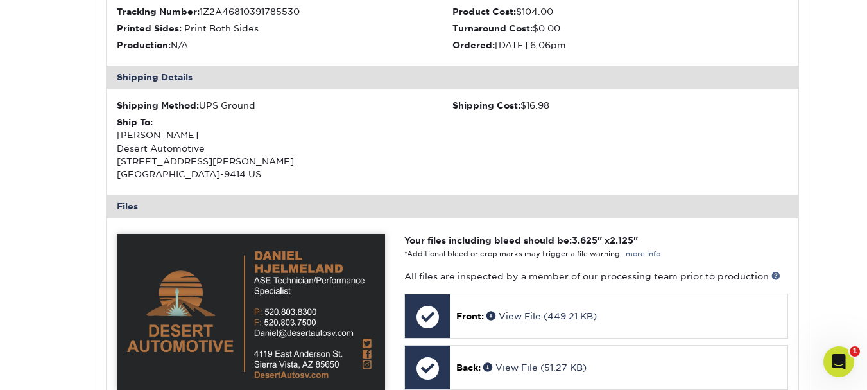
scroll to position [324, 0]
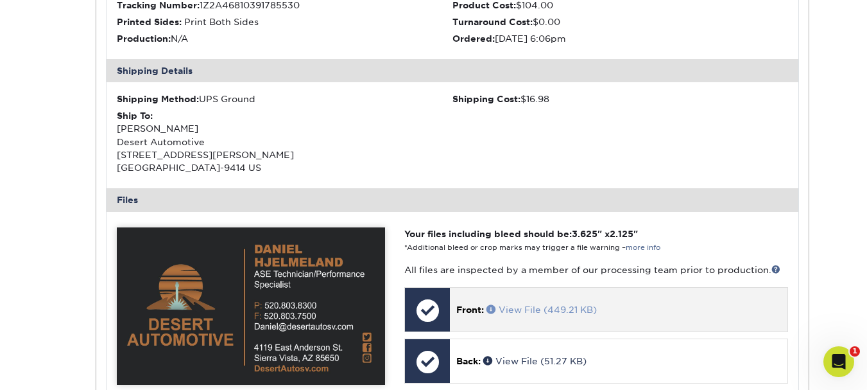
click at [490, 307] on span at bounding box center [492, 308] width 12 height 9
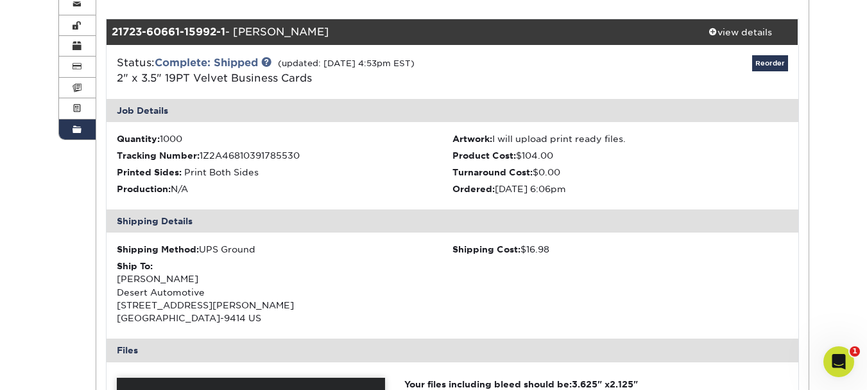
scroll to position [167, 0]
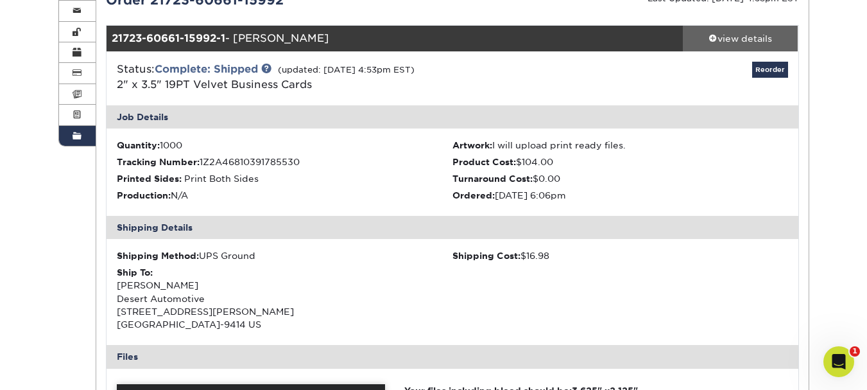
click at [714, 37] on span at bounding box center [712, 37] width 9 height 9
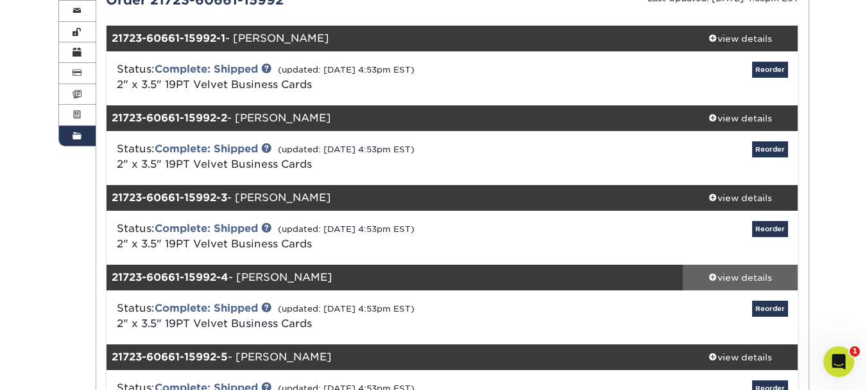
click at [717, 280] on div "view details" at bounding box center [741, 277] width 116 height 13
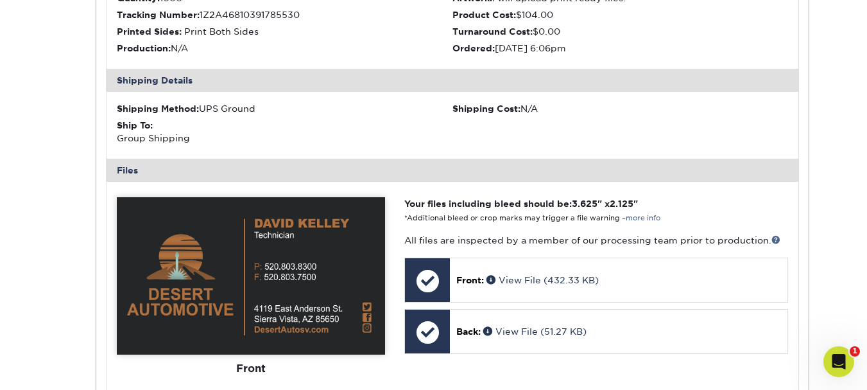
scroll to position [561, 0]
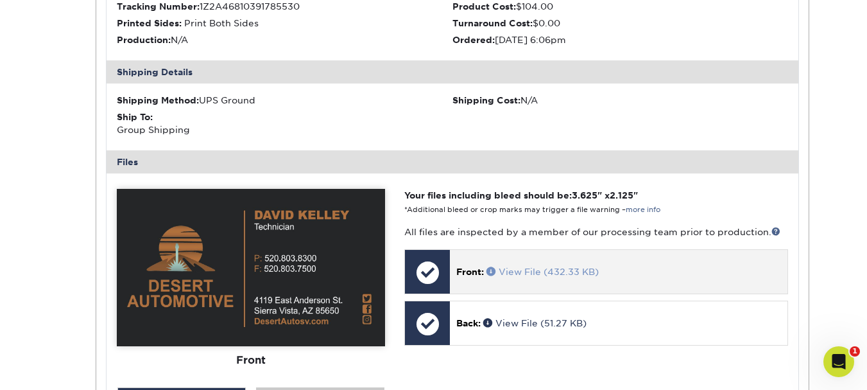
click at [491, 268] on span at bounding box center [492, 270] width 12 height 9
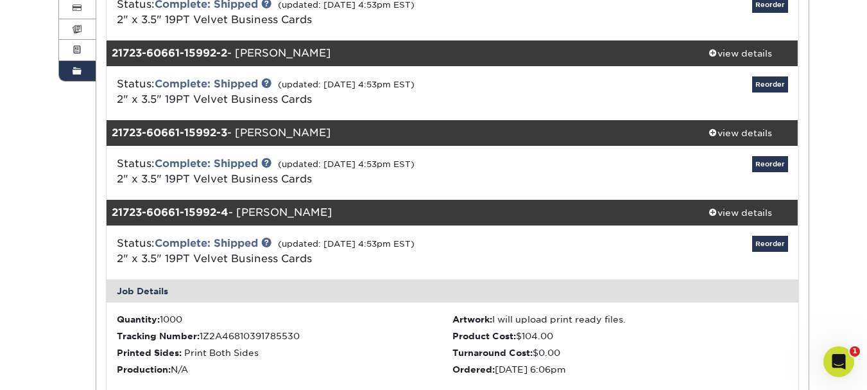
scroll to position [223, 0]
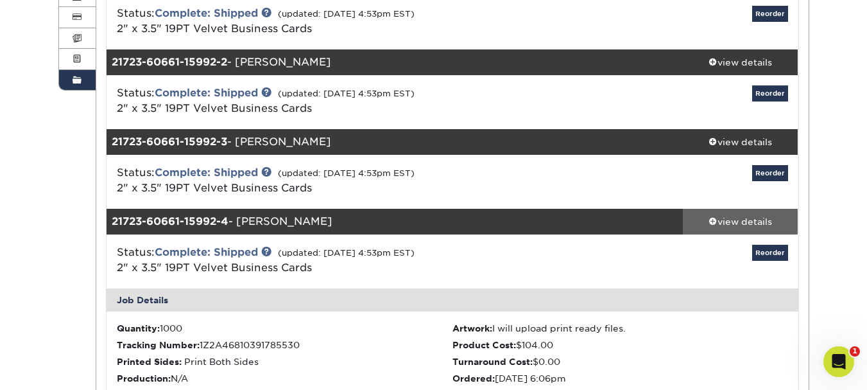
click at [718, 218] on div "view details" at bounding box center [741, 221] width 116 height 13
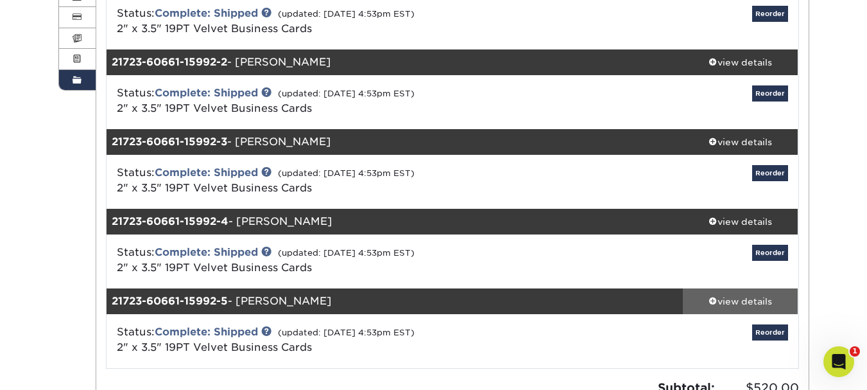
click at [709, 301] on span at bounding box center [712, 300] width 9 height 9
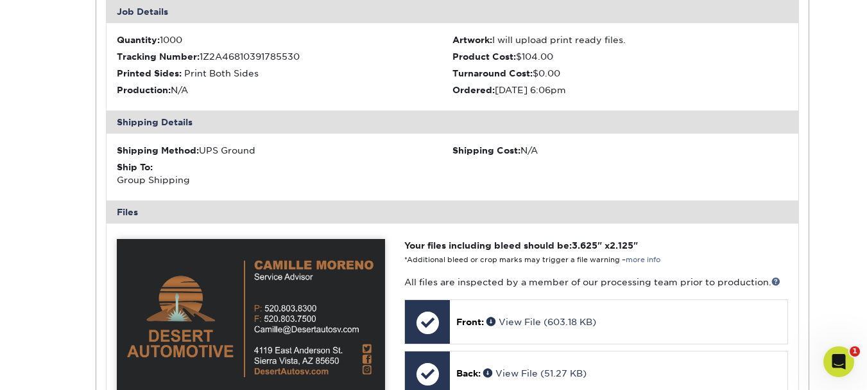
scroll to position [682, 0]
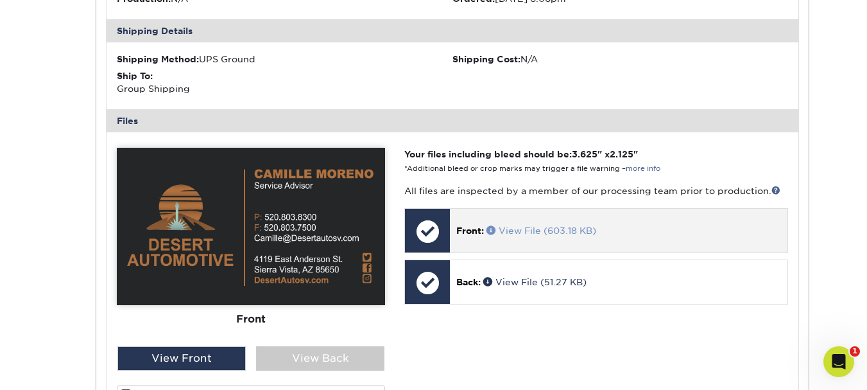
click at [490, 234] on span at bounding box center [492, 229] width 12 height 9
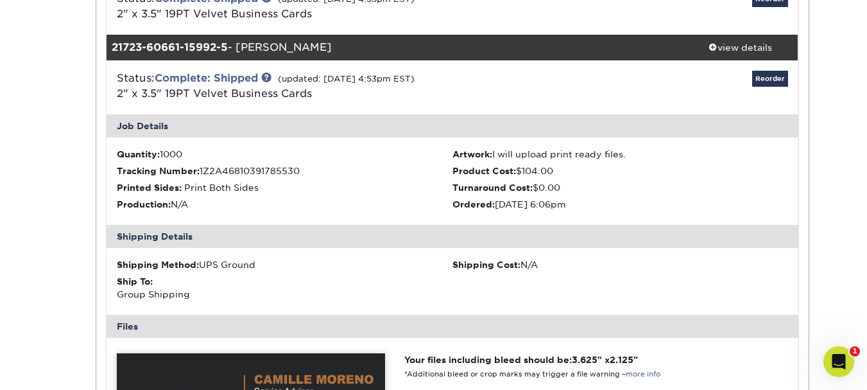
scroll to position [462, 0]
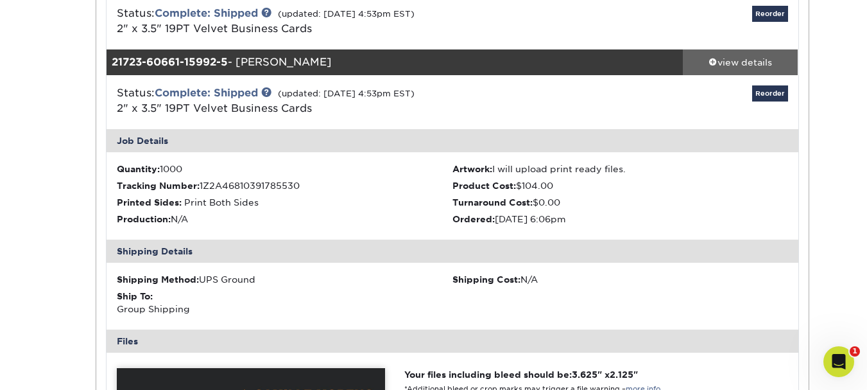
click at [710, 62] on span at bounding box center [712, 61] width 9 height 9
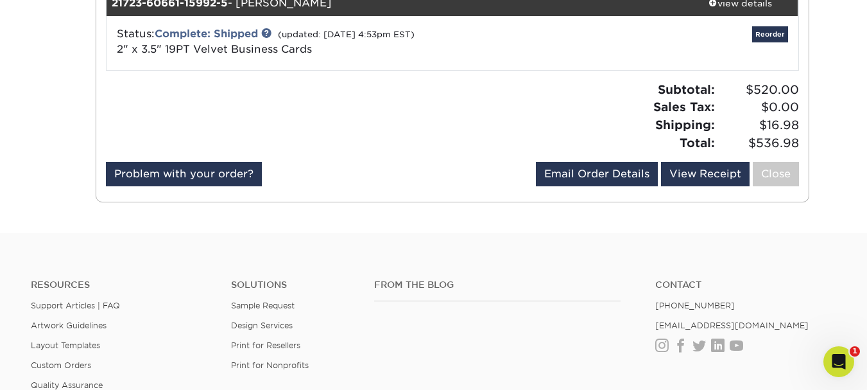
scroll to position [495, 0]
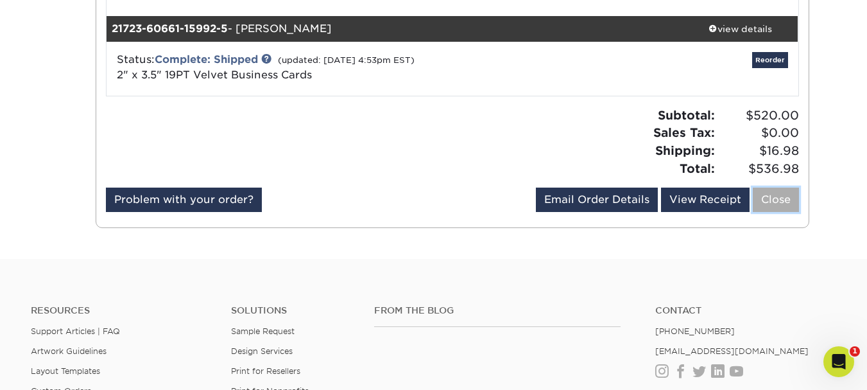
click at [784, 201] on link "Close" at bounding box center [776, 199] width 46 height 24
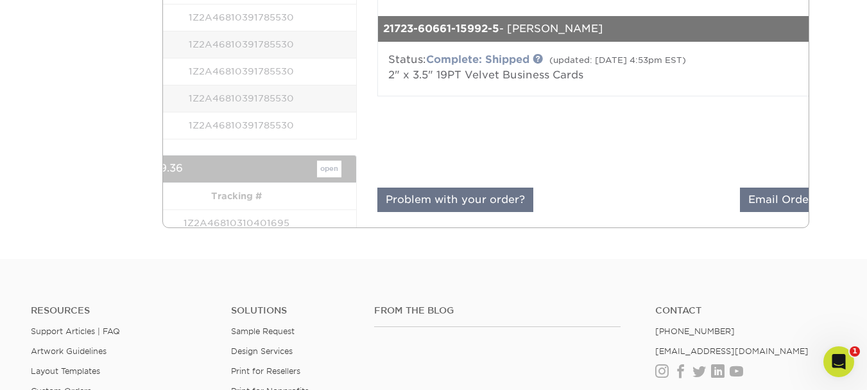
scroll to position [0, 0]
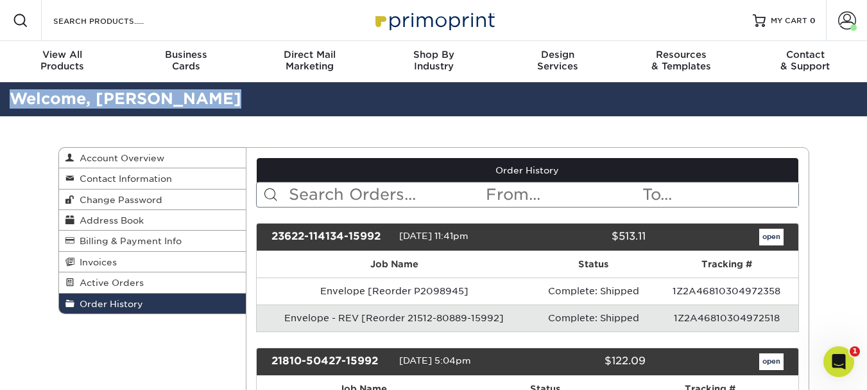
drag, startPoint x: 857, startPoint y: 146, endPoint x: 876, endPoint y: 47, distance: 100.6
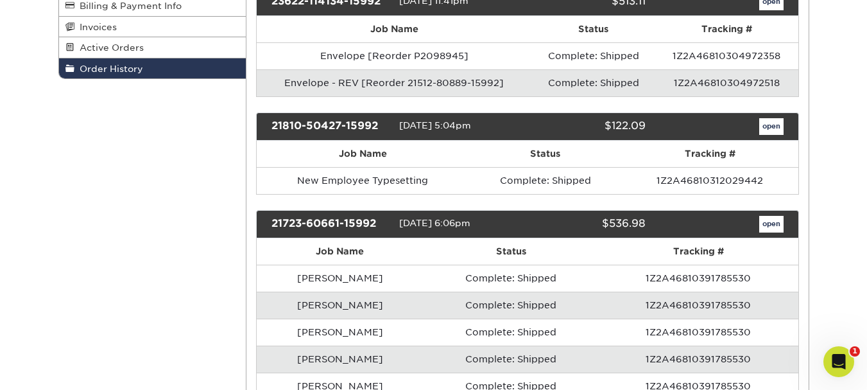
scroll to position [240, 0]
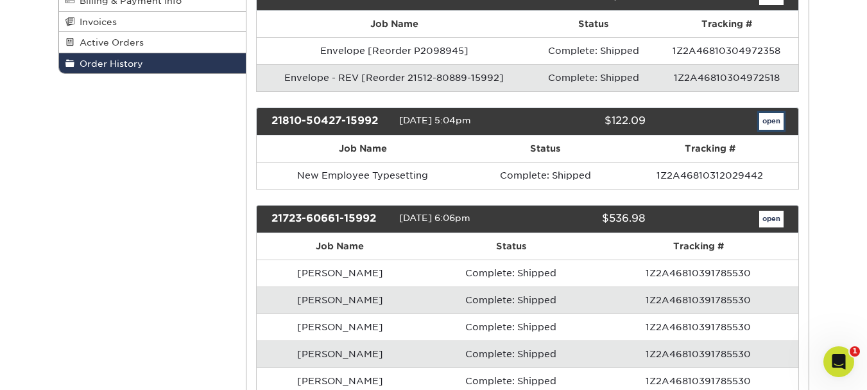
click at [772, 117] on link "open" at bounding box center [771, 121] width 24 height 17
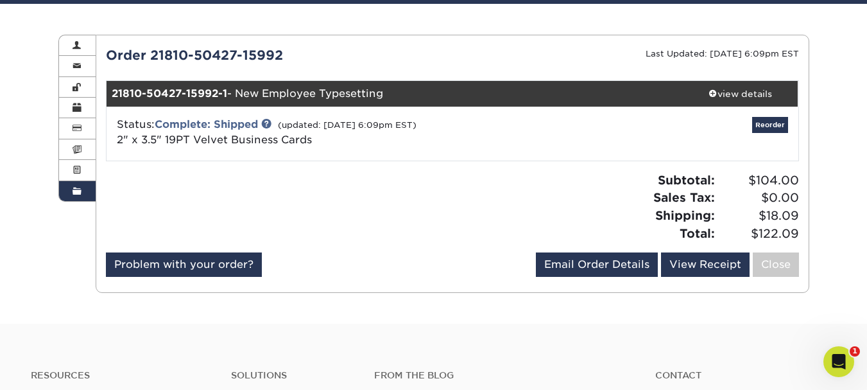
scroll to position [97, 0]
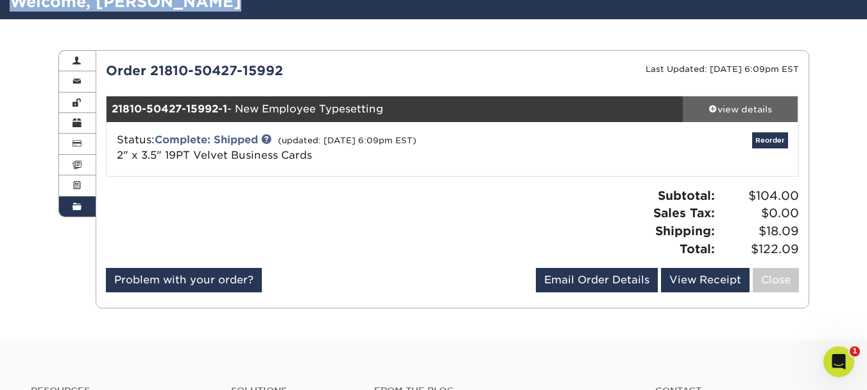
click at [737, 109] on div "view details" at bounding box center [741, 109] width 116 height 13
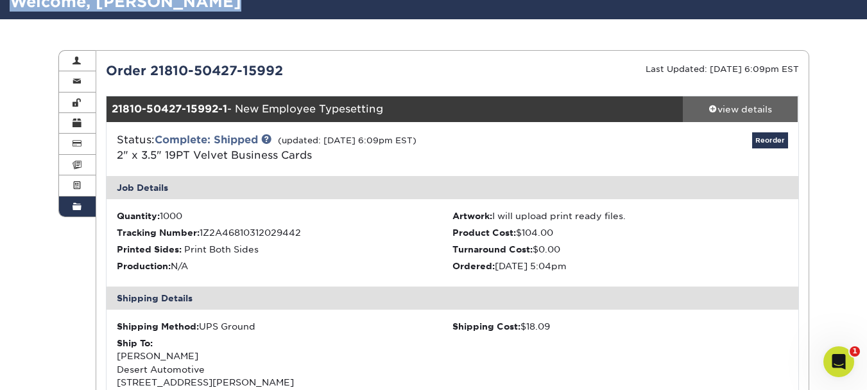
click at [717, 108] on div "view details" at bounding box center [741, 109] width 116 height 13
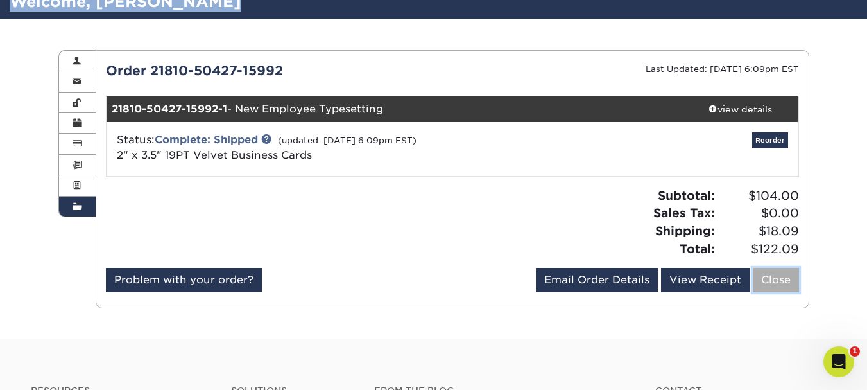
click at [784, 278] on link "Close" at bounding box center [776, 280] width 46 height 24
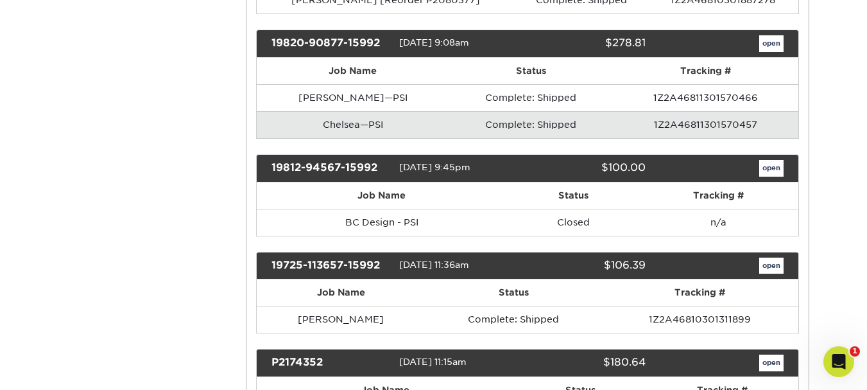
scroll to position [1113, 0]
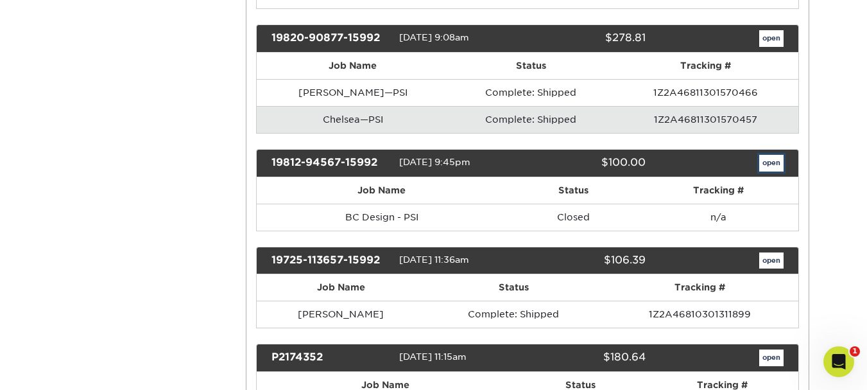
click at [773, 160] on link "open" at bounding box center [771, 163] width 24 height 17
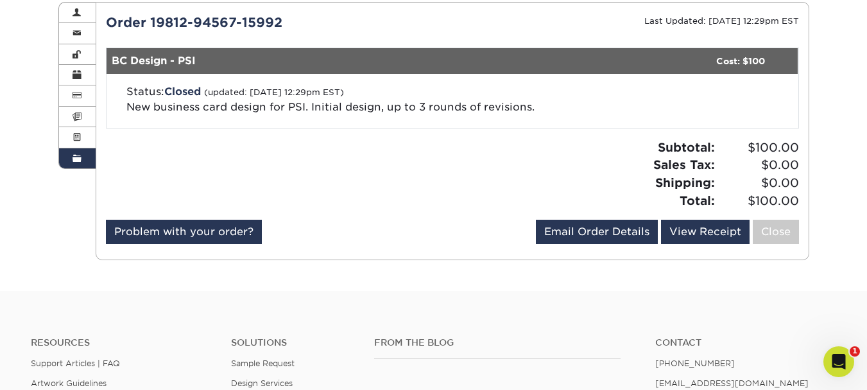
scroll to position [146, 0]
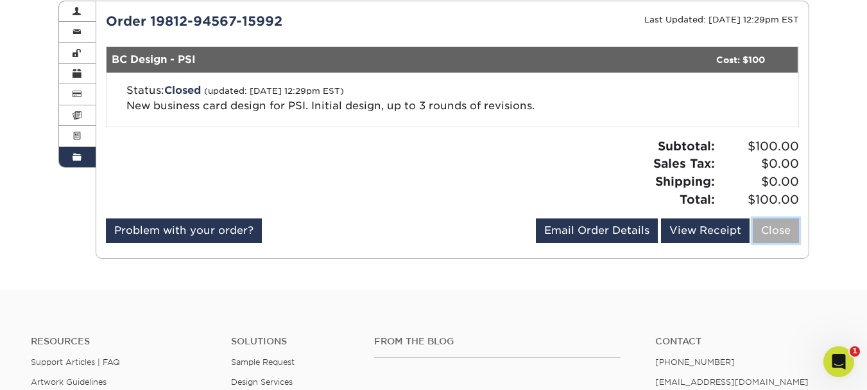
click at [773, 241] on link "Close" at bounding box center [776, 230] width 46 height 24
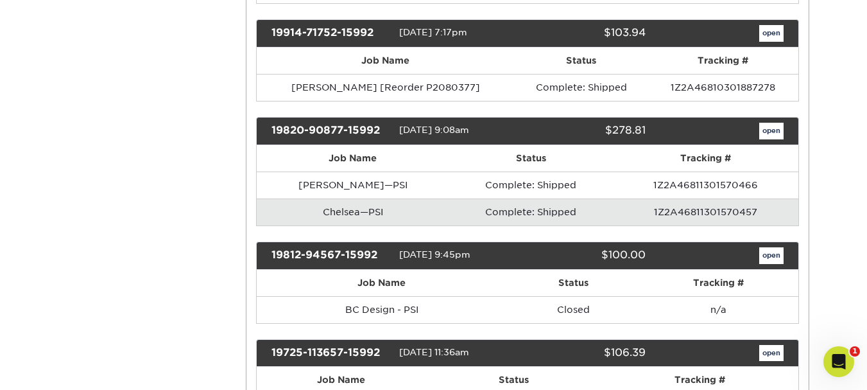
scroll to position [1037, 0]
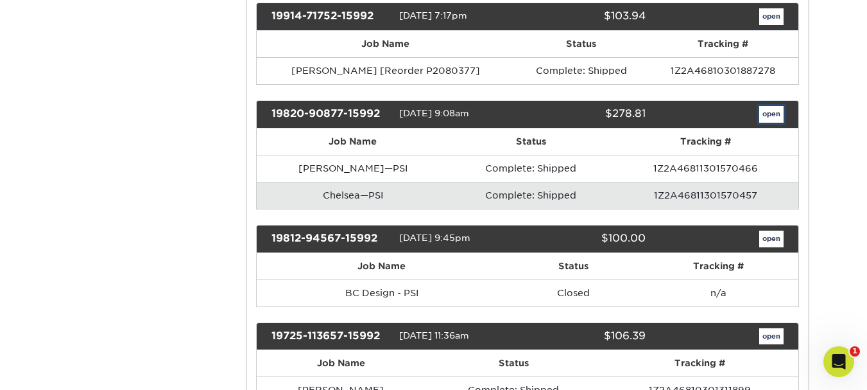
click at [766, 116] on link "open" at bounding box center [771, 114] width 24 height 17
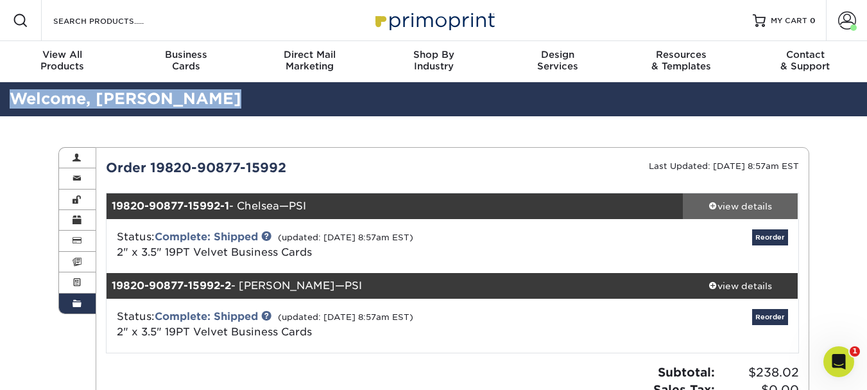
click at [712, 206] on span at bounding box center [712, 205] width 9 height 9
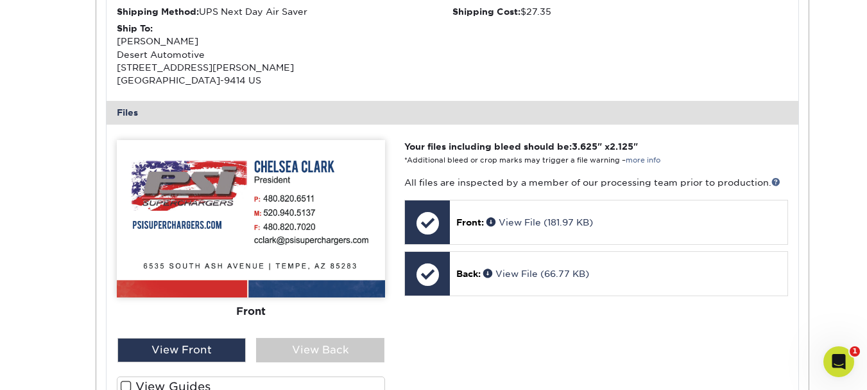
scroll to position [424, 0]
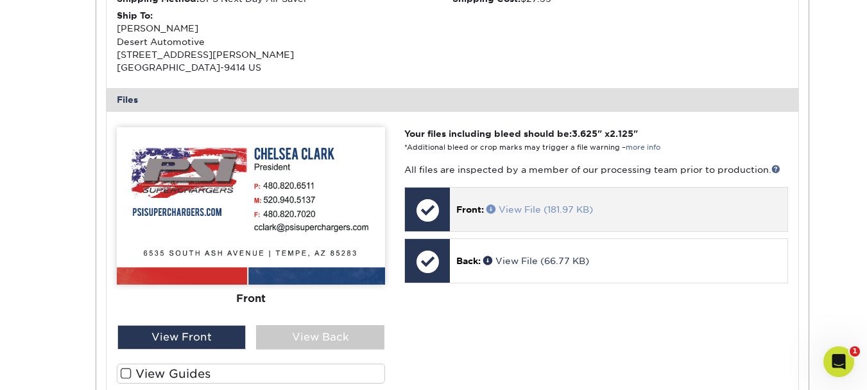
click at [492, 207] on span at bounding box center [492, 208] width 12 height 9
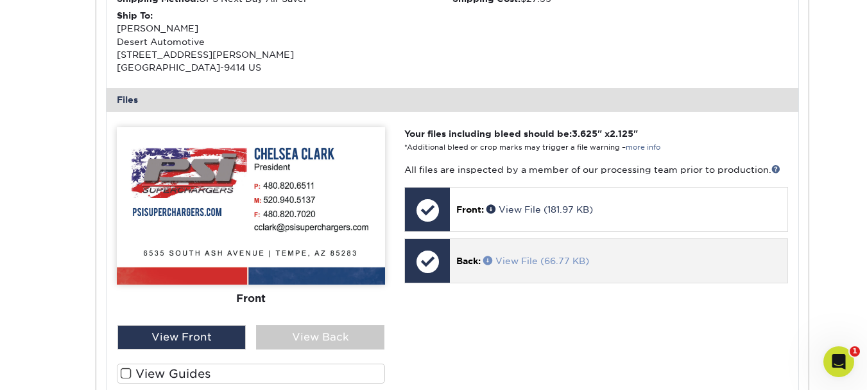
click at [488, 262] on span at bounding box center [489, 259] width 12 height 9
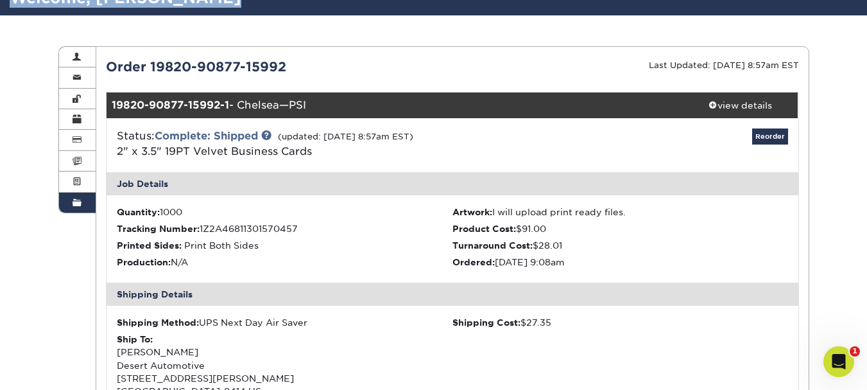
scroll to position [93, 0]
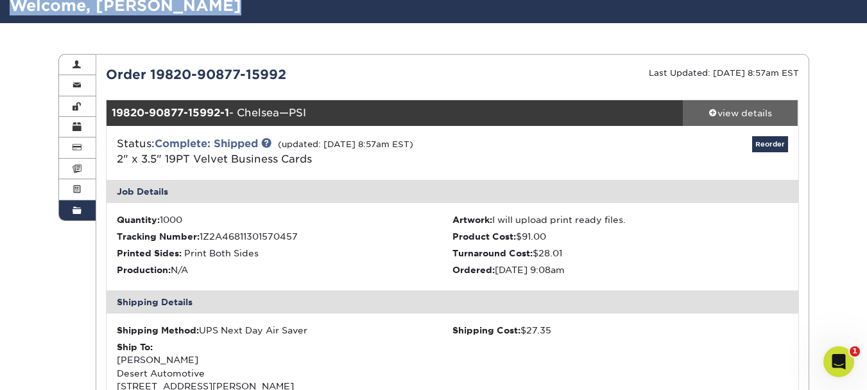
click at [728, 110] on div "view details" at bounding box center [741, 113] width 116 height 13
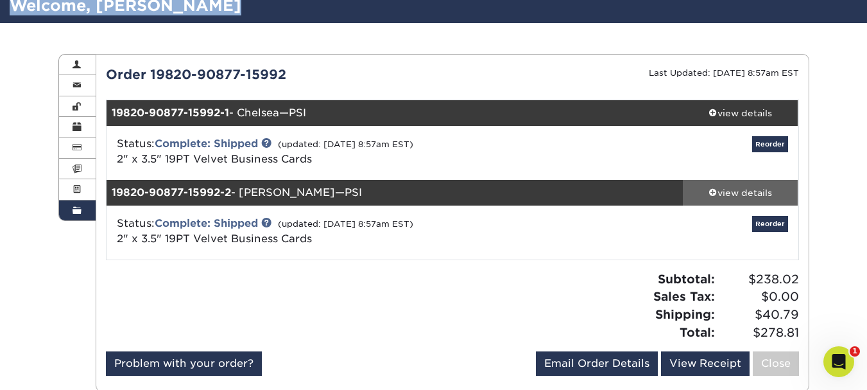
click at [723, 194] on div "view details" at bounding box center [741, 192] width 116 height 13
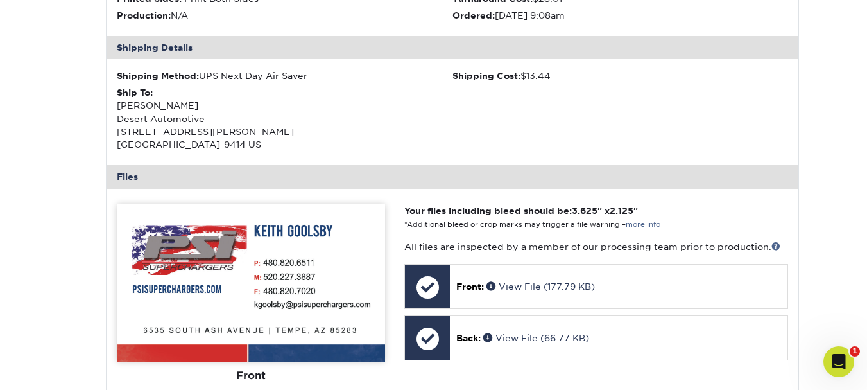
scroll to position [435, 0]
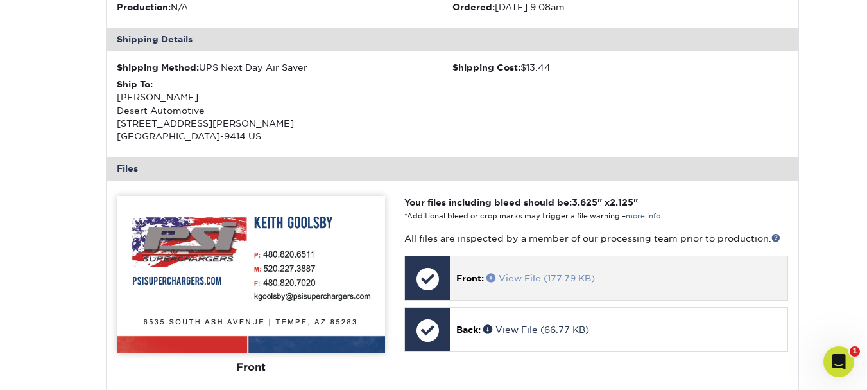
click at [493, 277] on span at bounding box center [492, 277] width 12 height 9
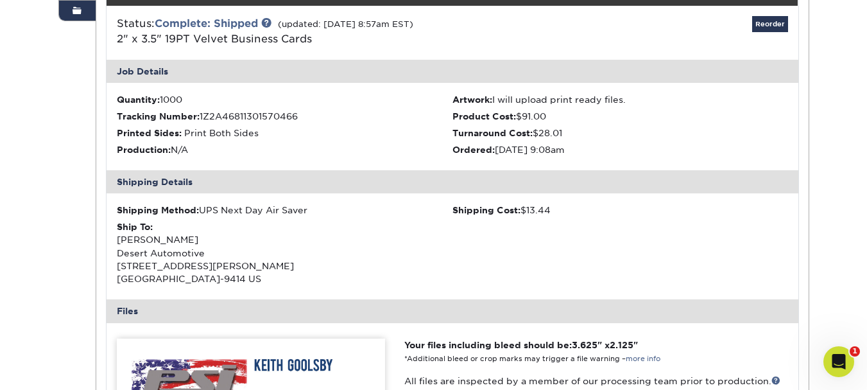
scroll to position [223, 0]
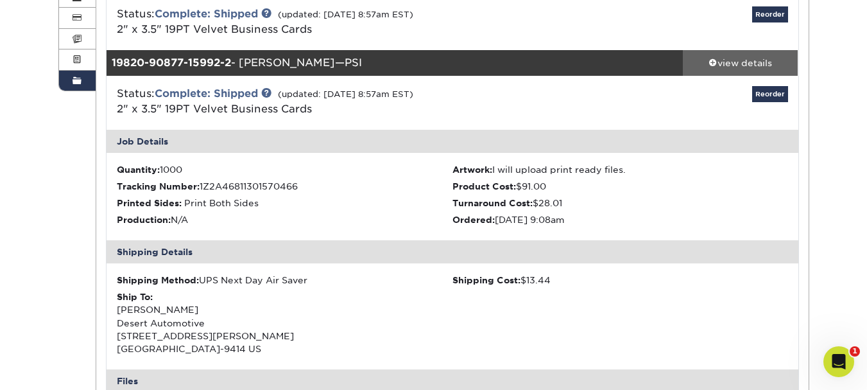
click at [713, 64] on span at bounding box center [712, 62] width 9 height 9
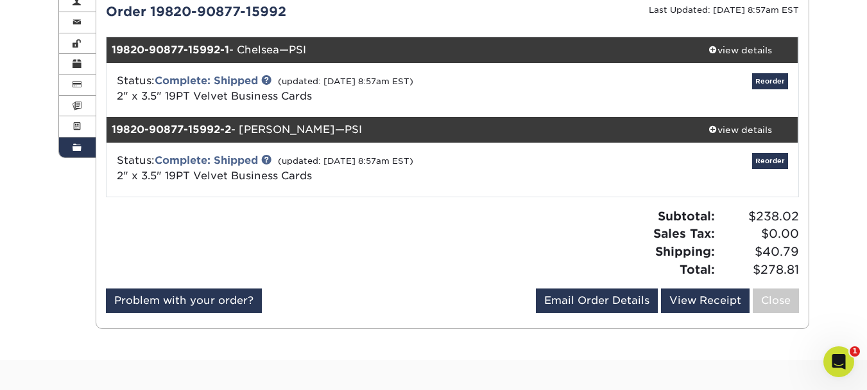
scroll to position [161, 0]
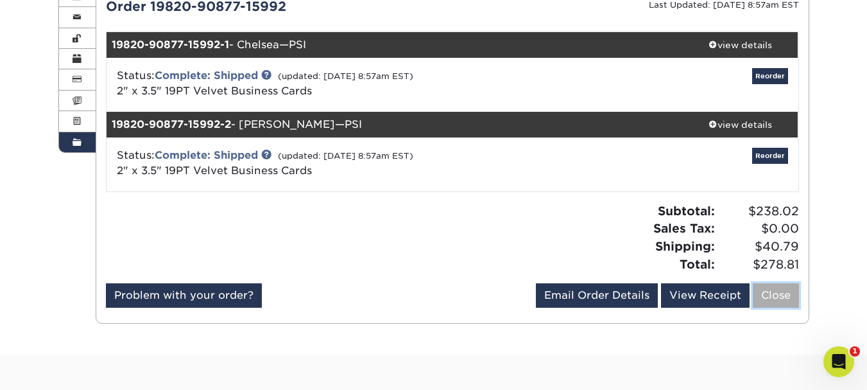
click at [789, 286] on link "Close" at bounding box center [776, 295] width 46 height 24
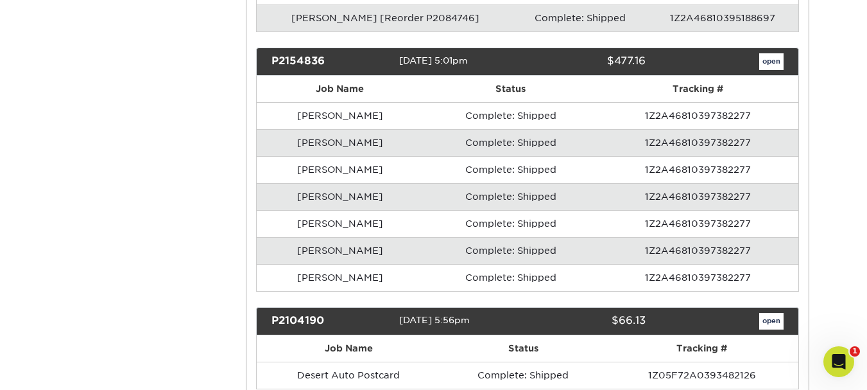
scroll to position [1539, 0]
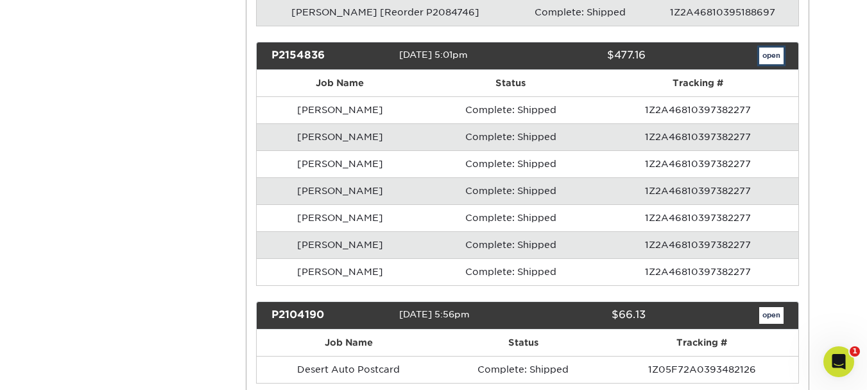
click at [776, 56] on link "open" at bounding box center [771, 55] width 24 height 17
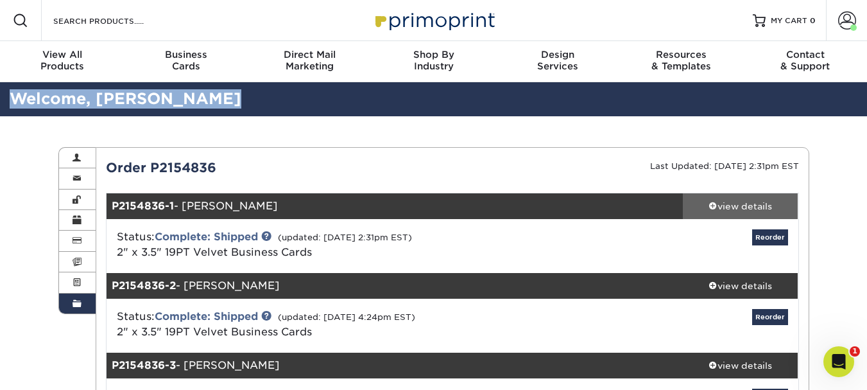
click at [714, 211] on div "view details" at bounding box center [741, 206] width 116 height 13
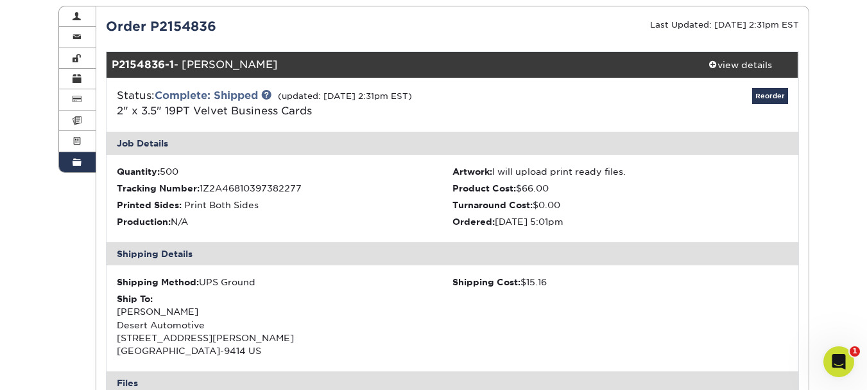
scroll to position [135, 0]
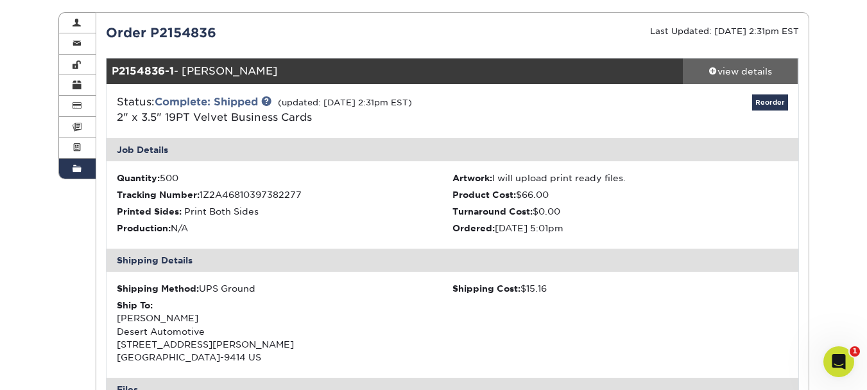
click at [710, 73] on span at bounding box center [712, 70] width 9 height 9
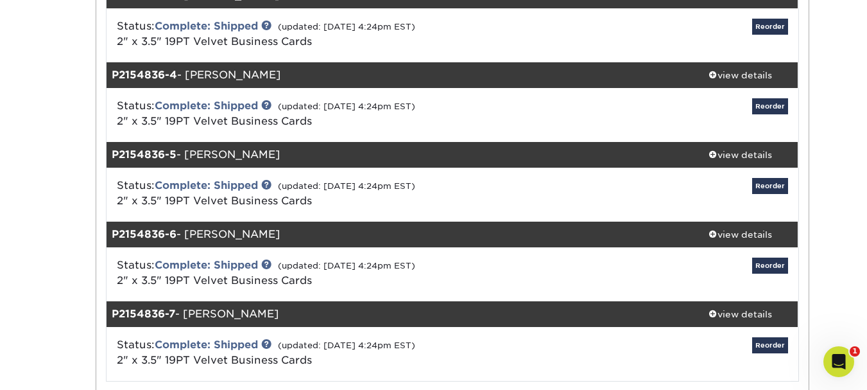
scroll to position [379, 0]
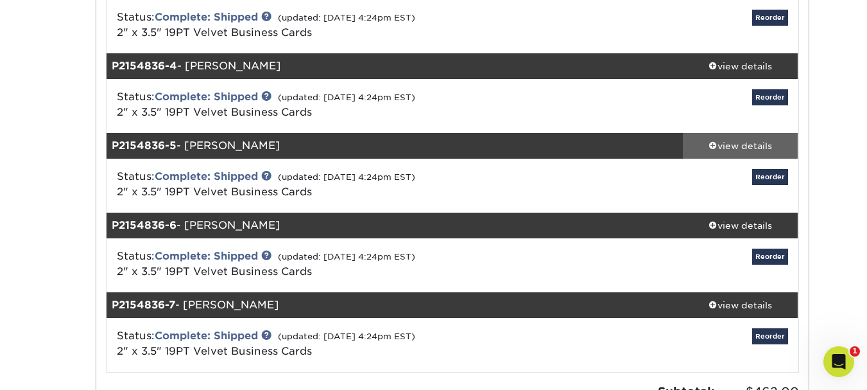
click at [705, 144] on div "view details" at bounding box center [741, 145] width 116 height 13
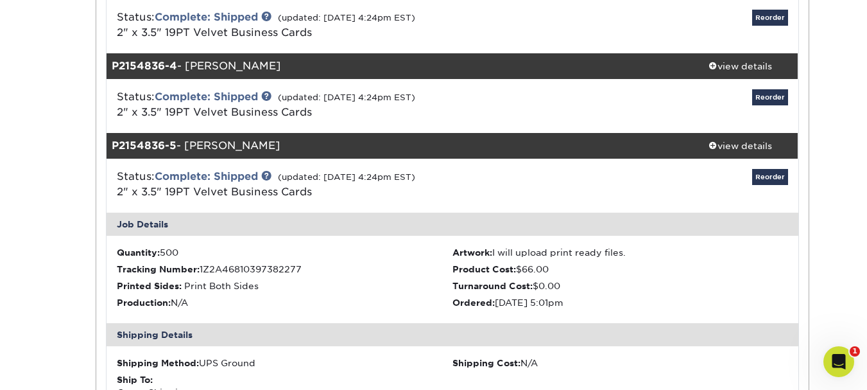
scroll to position [758, 0]
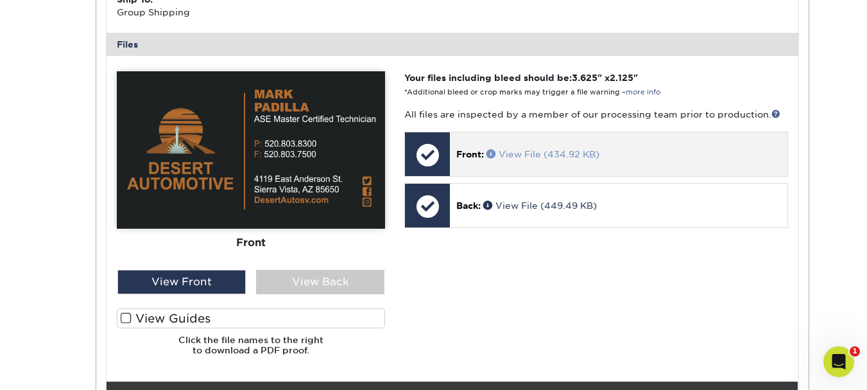
click at [489, 153] on span at bounding box center [492, 153] width 12 height 9
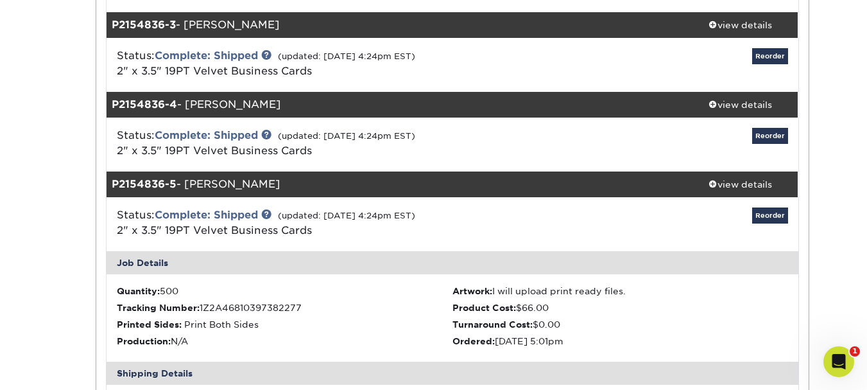
scroll to position [286, 0]
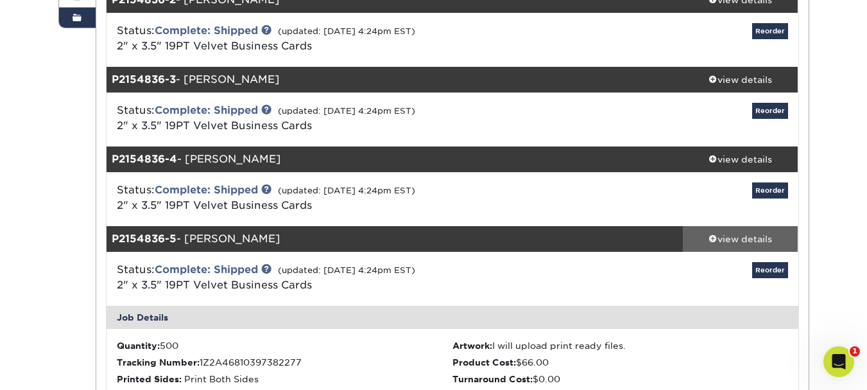
click at [713, 237] on span at bounding box center [712, 238] width 9 height 9
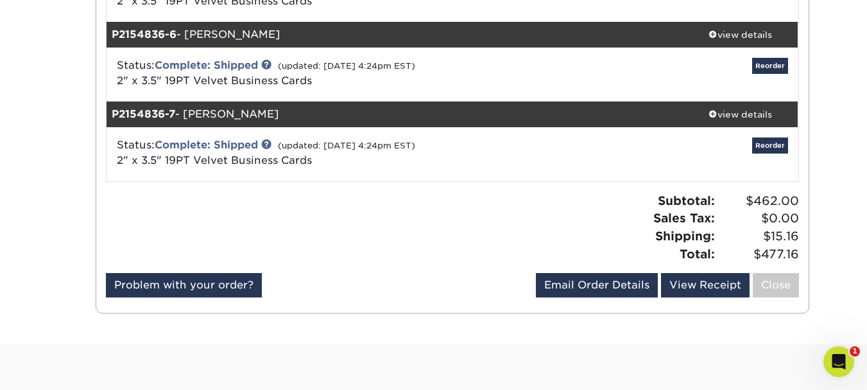
scroll to position [565, 0]
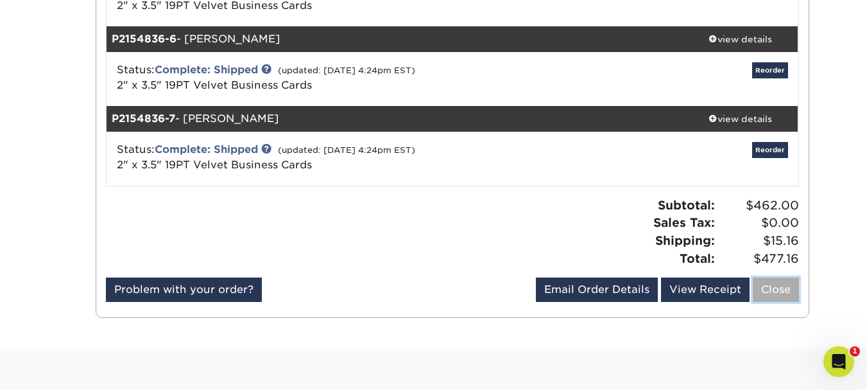
click at [769, 290] on link "Close" at bounding box center [776, 289] width 46 height 24
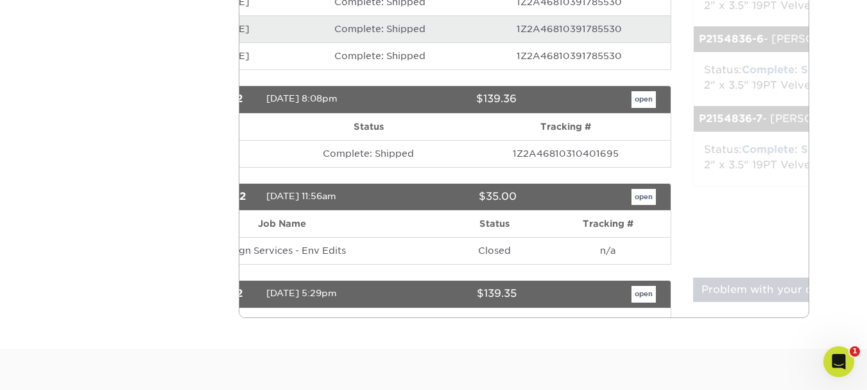
scroll to position [0, 0]
